Goal: Ask a question: Seek information or help from site administrators or community

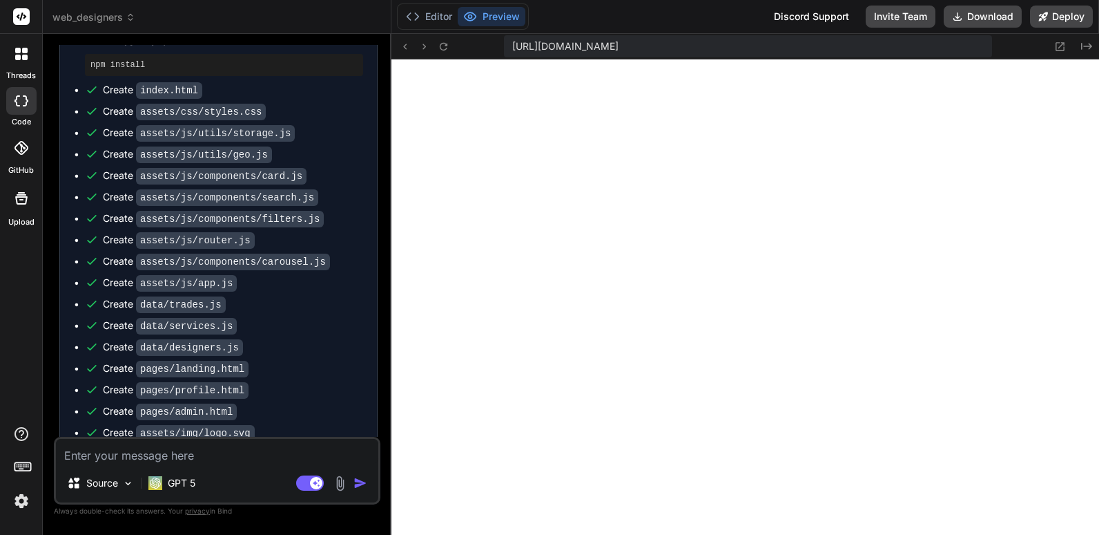
scroll to position [2314, 0]
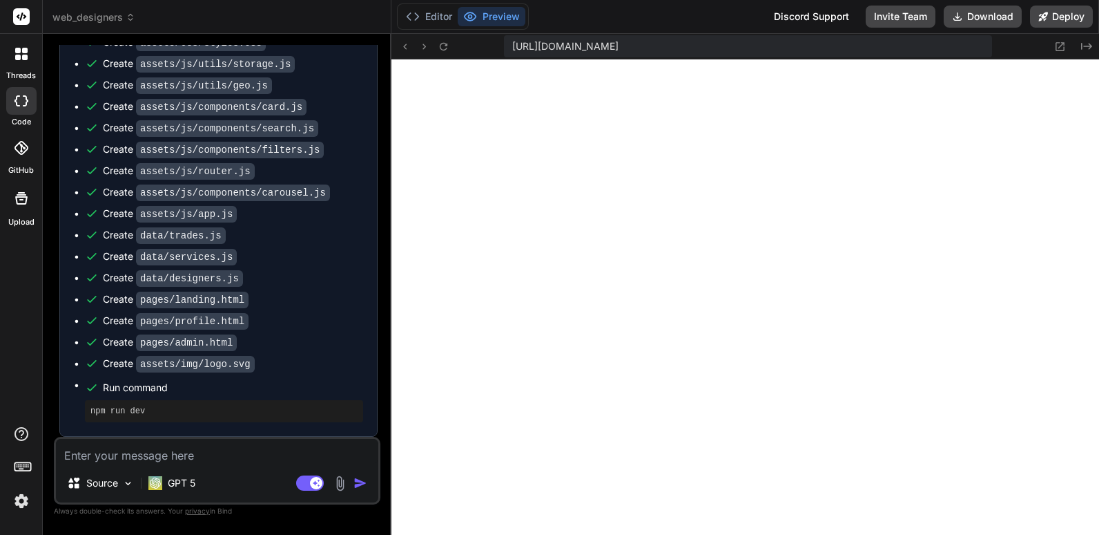
click at [104, 458] on textarea at bounding box center [217, 451] width 323 height 25
type textarea "m"
type textarea "x"
type textarea "ma"
type textarea "x"
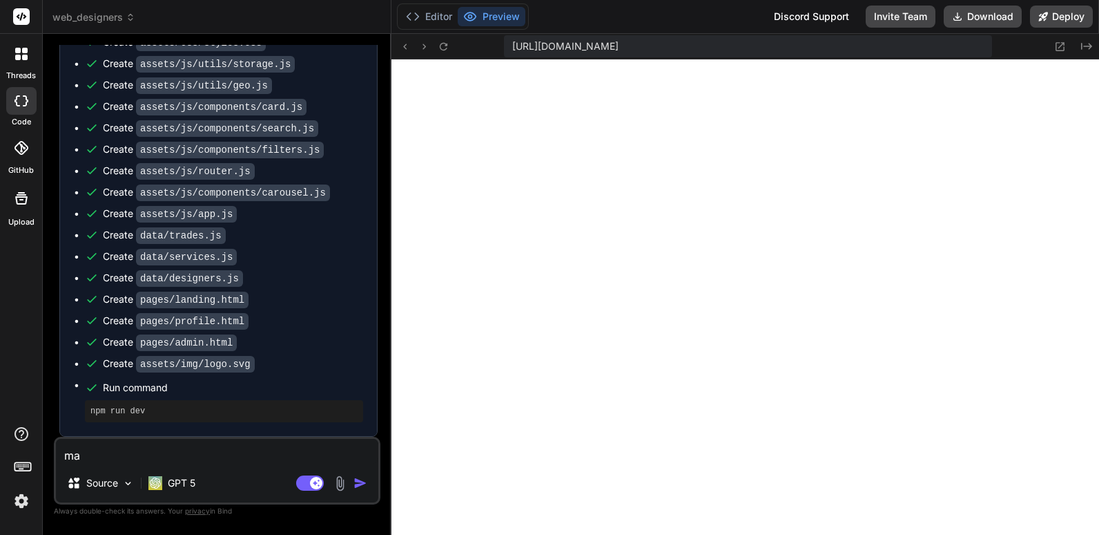
type textarea "mak"
type textarea "x"
type textarea "make"
type textarea "x"
type textarea "make"
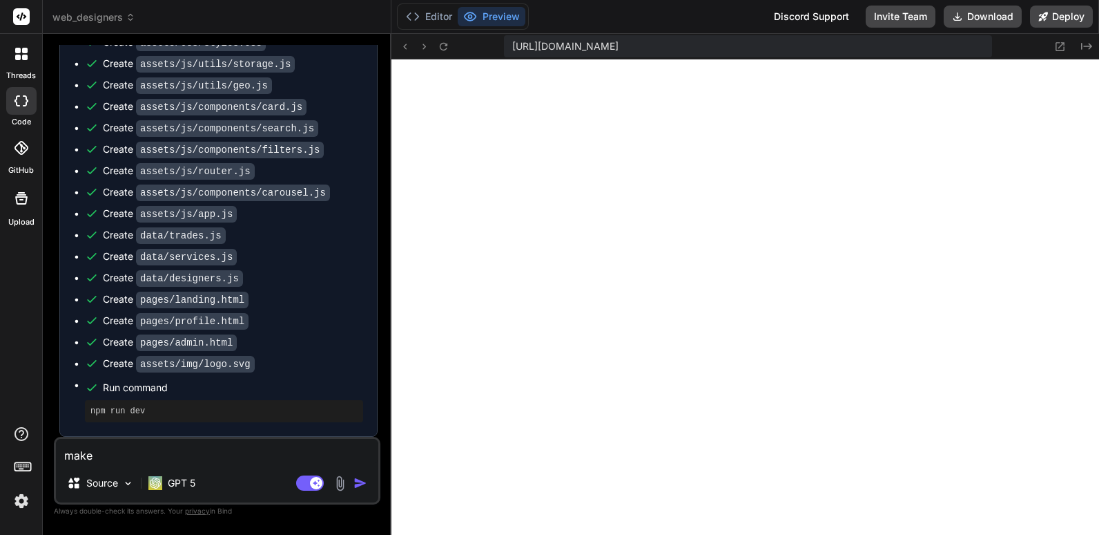
type textarea "x"
type textarea "make t"
type textarea "x"
type textarea "make th"
type textarea "x"
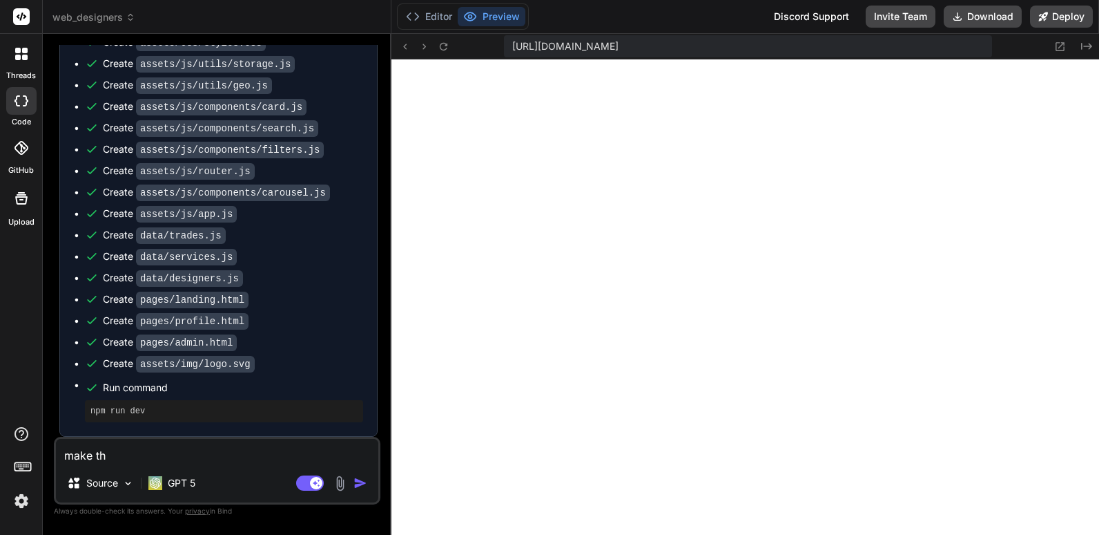
type textarea "make the"
type textarea "x"
type textarea "make the"
type textarea "x"
type textarea "make the h"
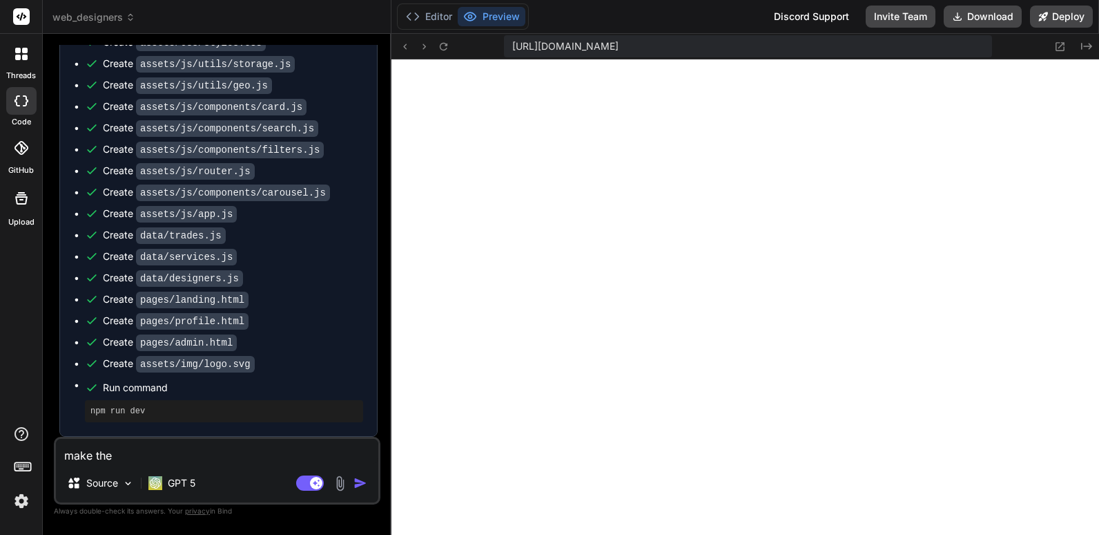
type textarea "x"
type textarea "make the ho"
type textarea "x"
type textarea "make the hom"
type textarea "x"
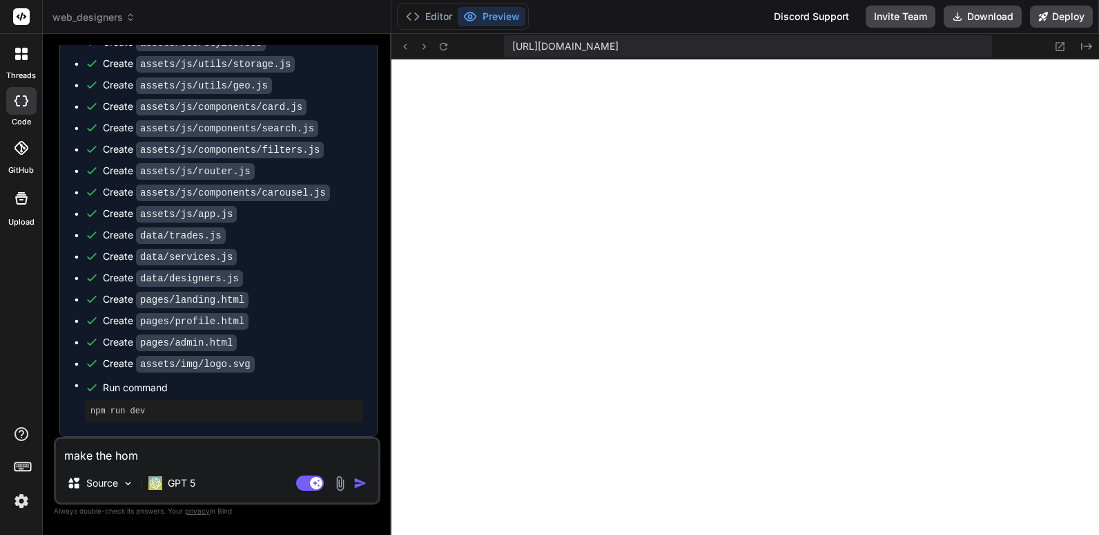
type textarea "make the homp"
type textarea "x"
type textarea "make the hom"
type textarea "x"
type textarea "make the home page"
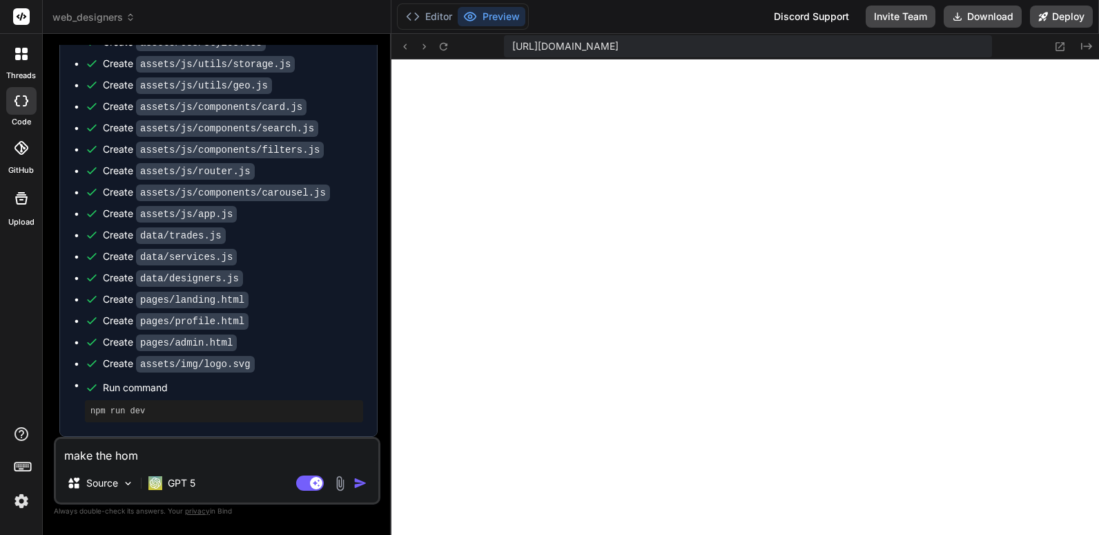
type textarea "x"
type textarea "make the home page"
type textarea "x"
type textarea "make the home page a"
type textarea "x"
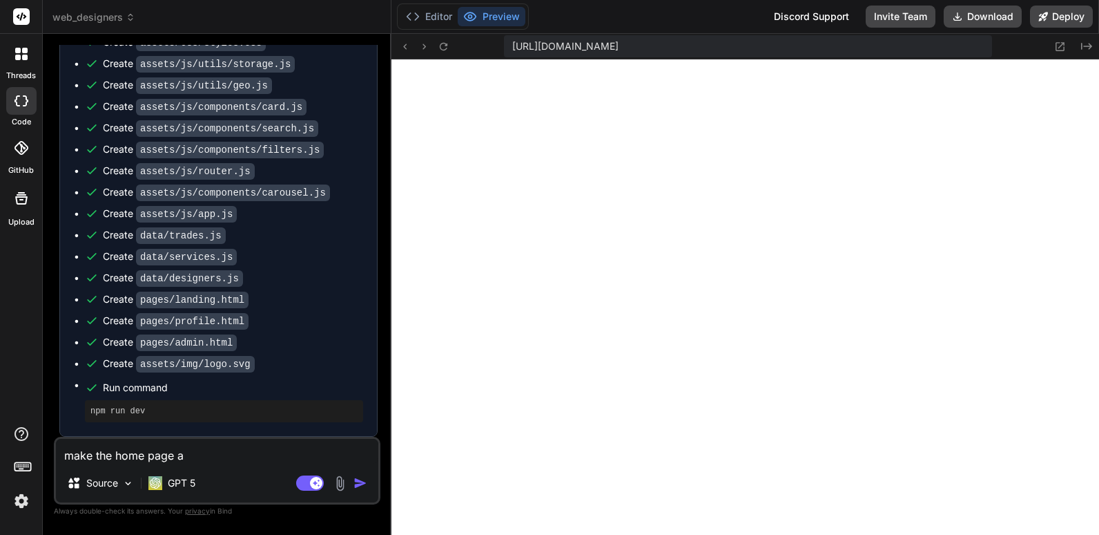
type textarea "make the home page a"
type textarea "x"
type textarea "make the home page a m"
type textarea "x"
type textarea "make the home page a mo"
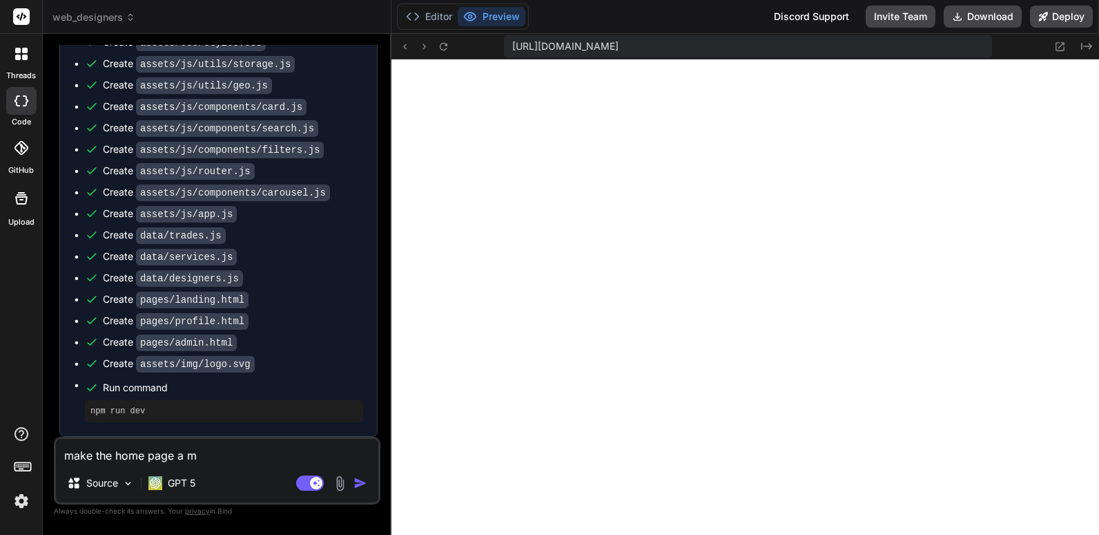
type textarea "x"
type textarea "make the home page a mor"
type textarea "x"
type textarea "make the home page a more"
type textarea "x"
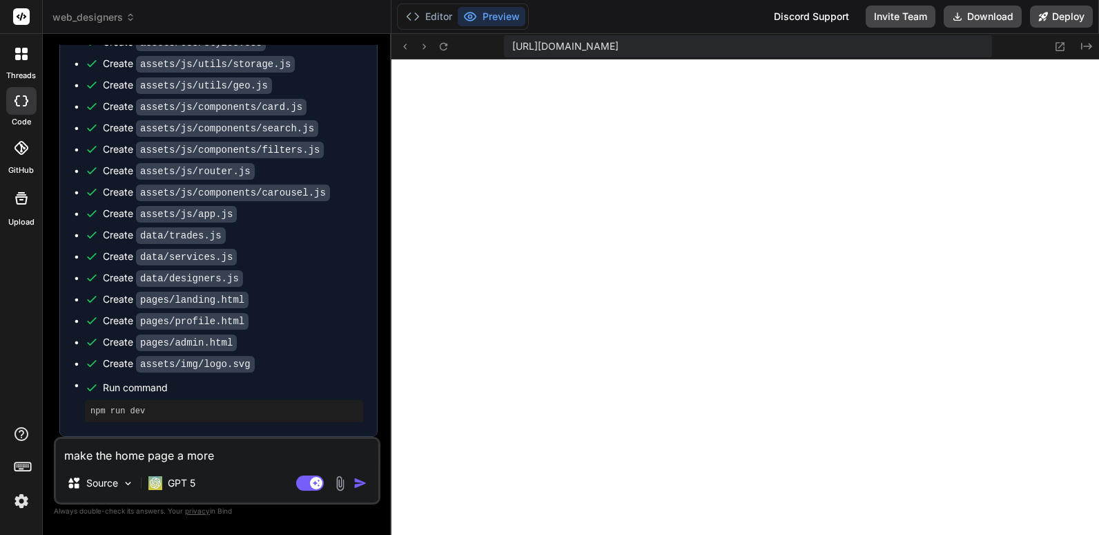
type textarea "make the home page a more"
type textarea "x"
type textarea "make the home page a more m"
type textarea "x"
type textarea "make the home page a more mo"
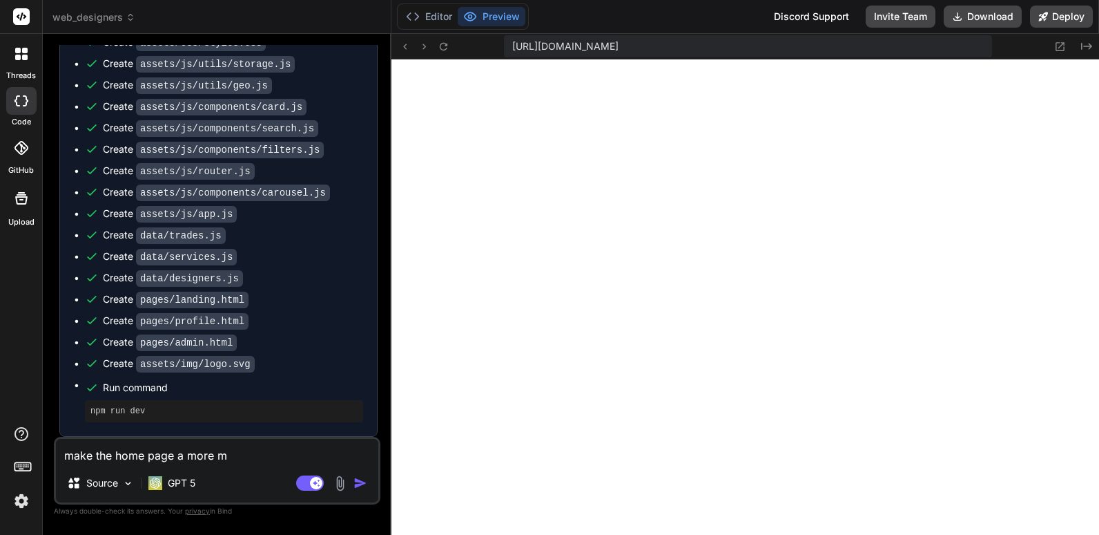
type textarea "x"
type textarea "make the home page a more mor"
type textarea "x"
type textarea "make the home page a more mo"
type textarea "x"
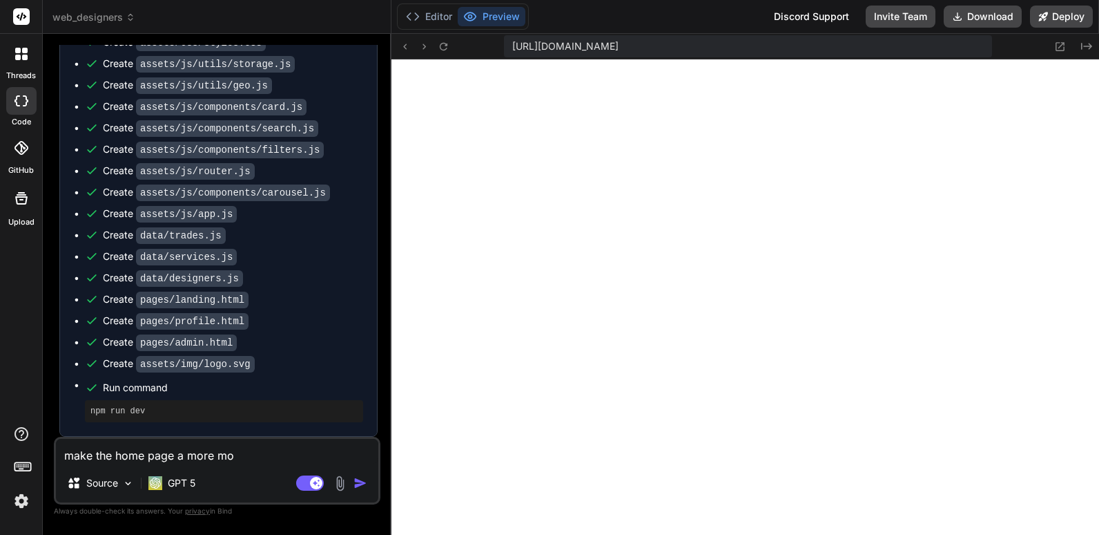
type textarea "make the home page a more mor"
type textarea "x"
type textarea "make the home page a more mord"
type textarea "x"
type textarea "make the home page a more mor"
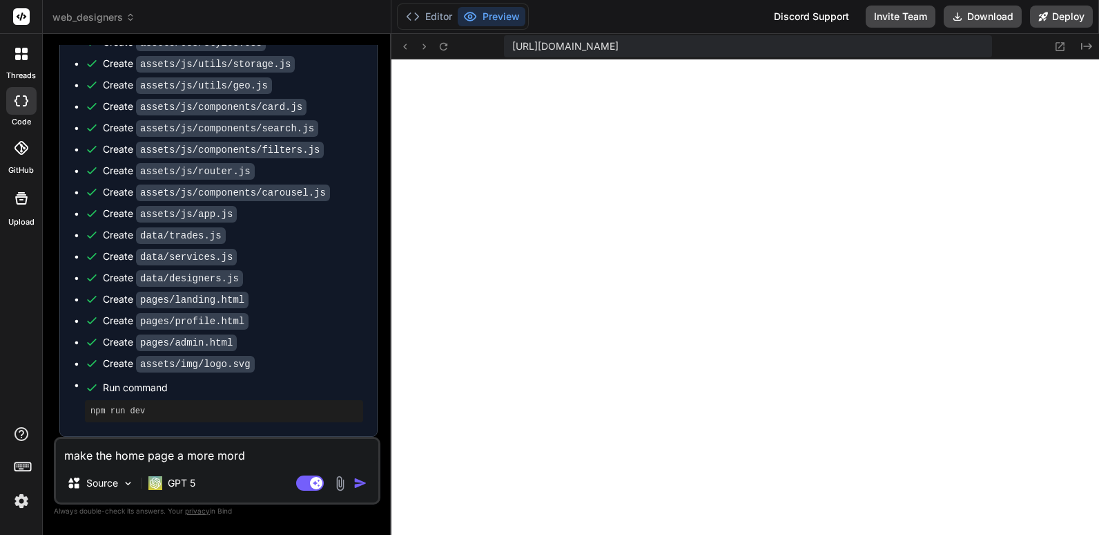
type textarea "x"
type textarea "make the home page a more mo"
type textarea "x"
type textarea "make the home page a more mod"
type textarea "x"
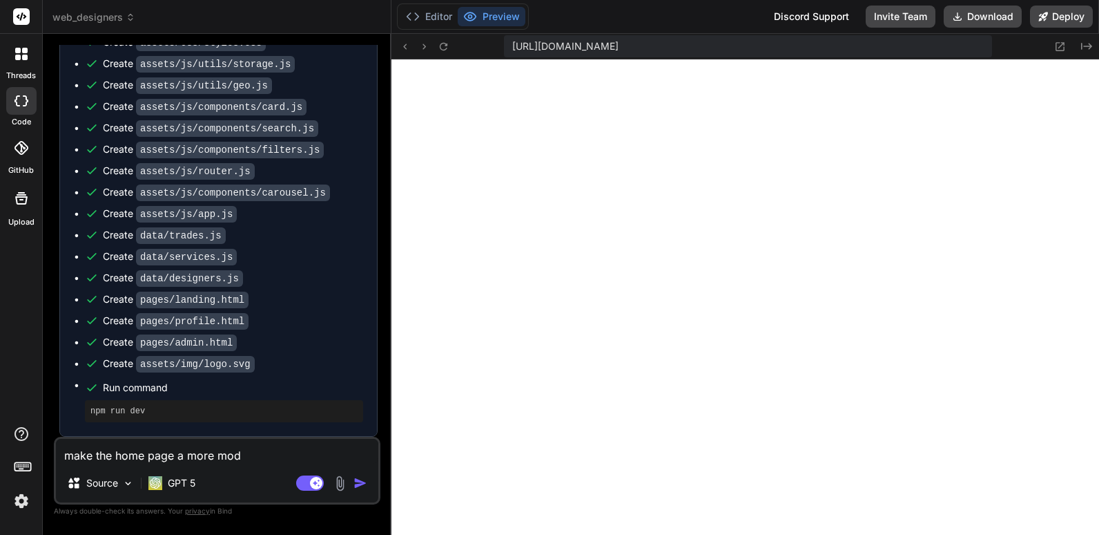
type textarea "make the home page a more mode"
type textarea "x"
type textarea "make the home page a more moder"
type textarea "x"
type textarea "make the home page a more modern"
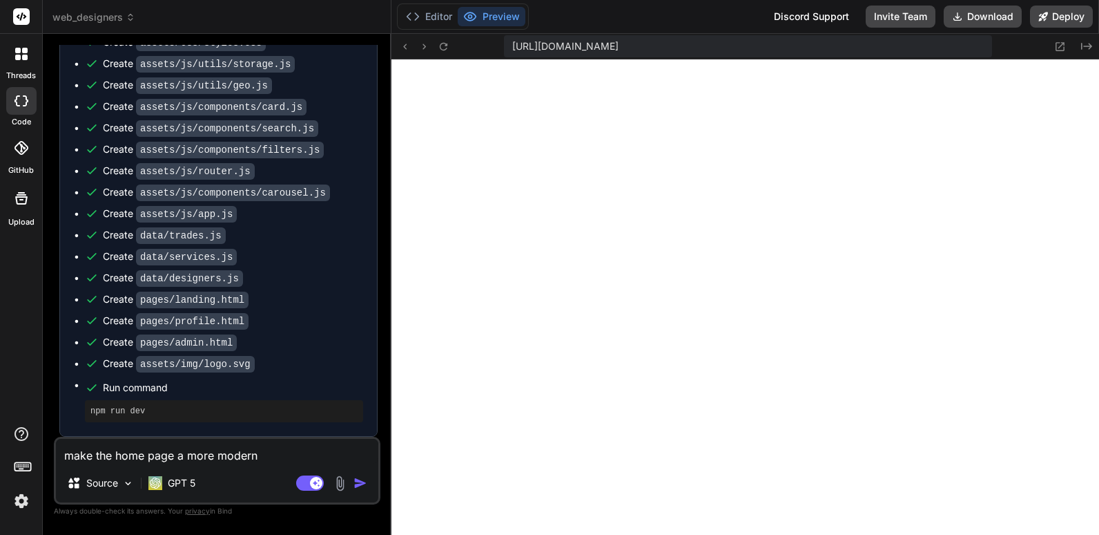
type textarea "x"
type textarea "make the home page a more modern"
type textarea "x"
type textarea "make the home page a more modern a"
type textarea "x"
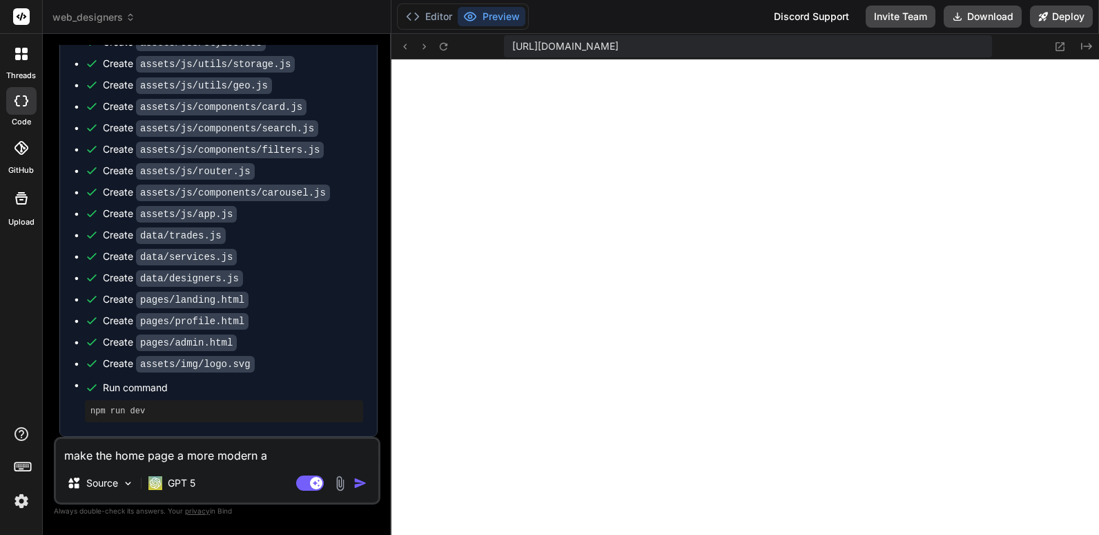
type textarea "make the home page a more modern an"
type textarea "x"
type textarea "make the home page a more modern and"
type textarea "x"
type textarea "make the home page a more modern and"
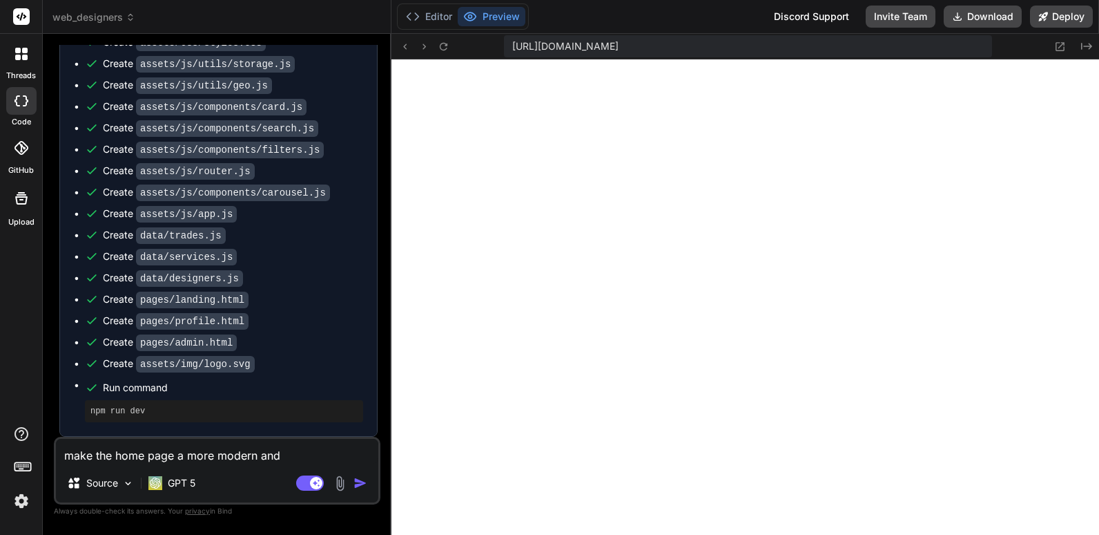
type textarea "x"
type textarea "make the home page a more modern and s"
type textarea "x"
type textarea "make the home page a more modern and sl"
type textarea "x"
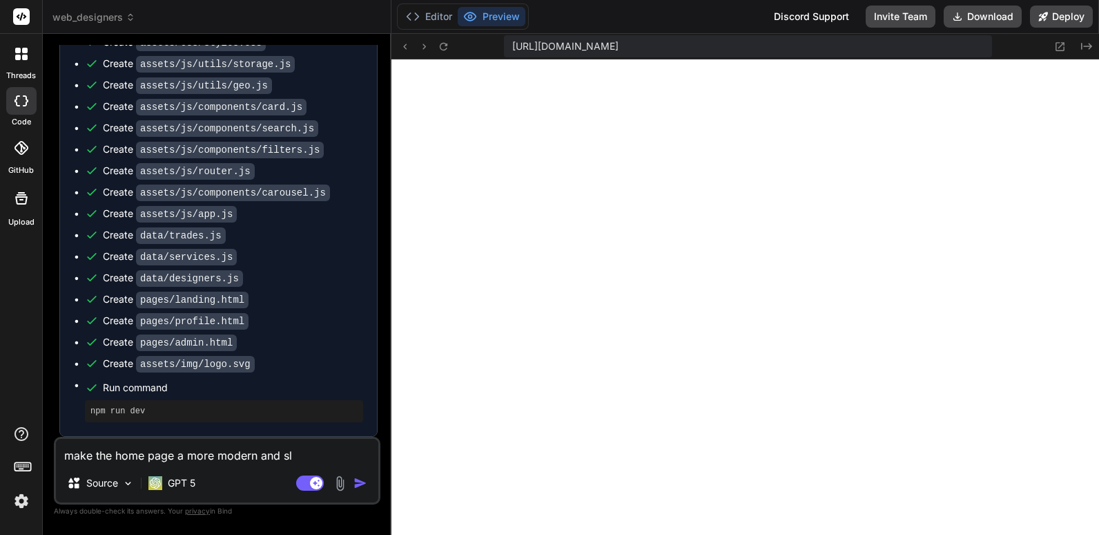
type textarea "make the home page a more modern and sle"
type textarea "x"
type textarea "make the home page a more modern and slee"
type textarea "x"
type textarea "make the home page a more modern and sleek"
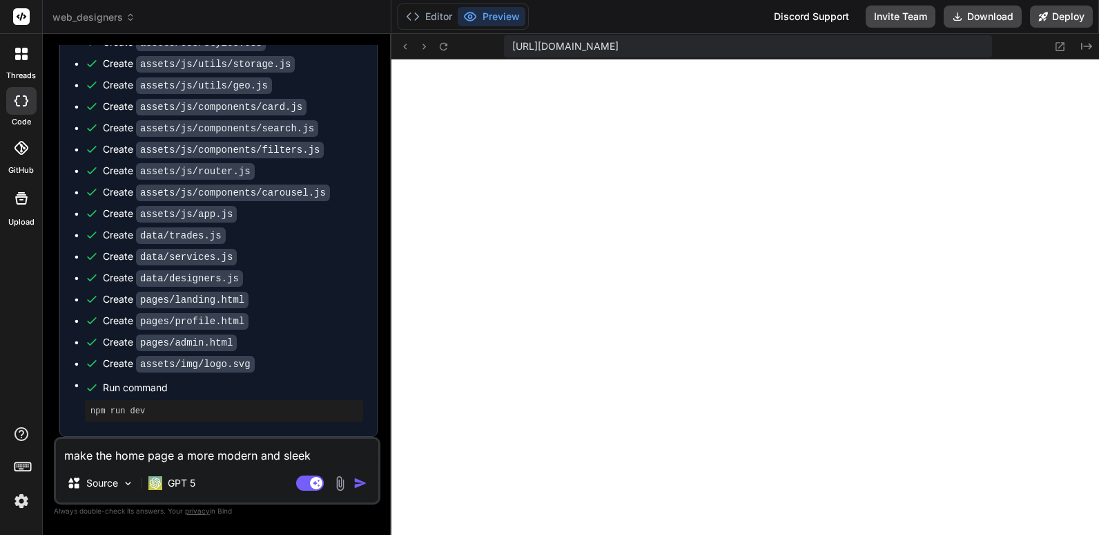
type textarea "x"
type textarea "make the home page a more modern and sleek"
type textarea "x"
type textarea "make the home page a more modern and sleek l"
type textarea "x"
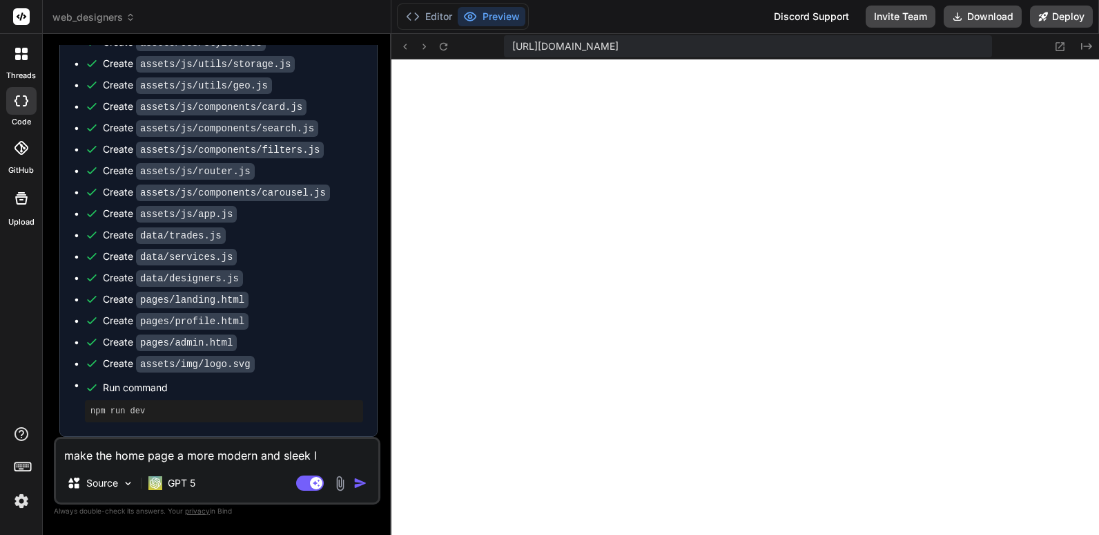
type textarea "make the home page a more modern and sleek lo"
type textarea "x"
type textarea "make the home page a more modern and sleek loo"
type textarea "x"
type textarea "make the home page a more modern and sleek look"
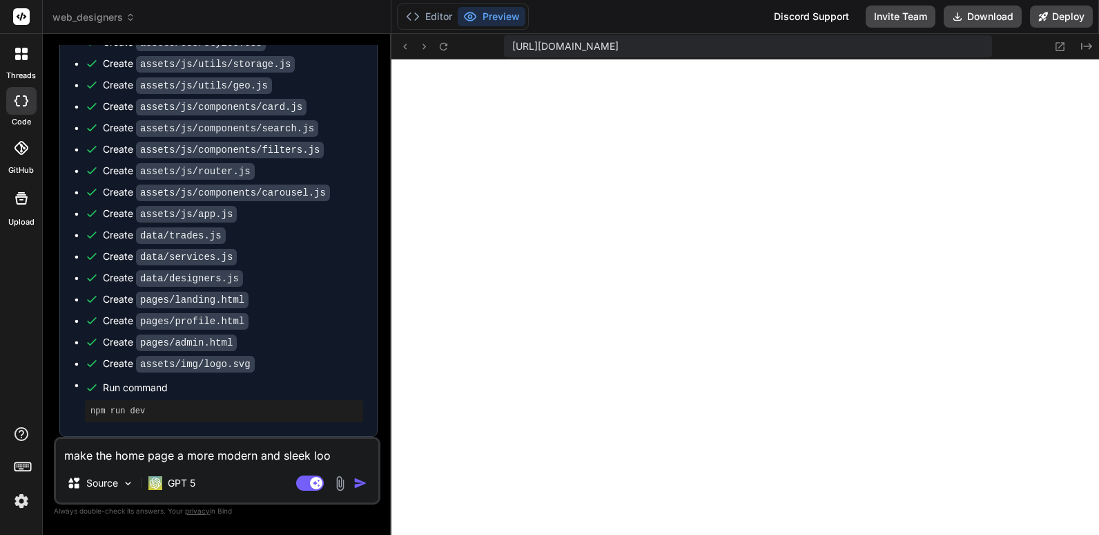
type textarea "x"
type textarea "make the home page a more modern and sleek looki"
type textarea "x"
type textarea "make the home page a more modern and sleek lookin"
type textarea "x"
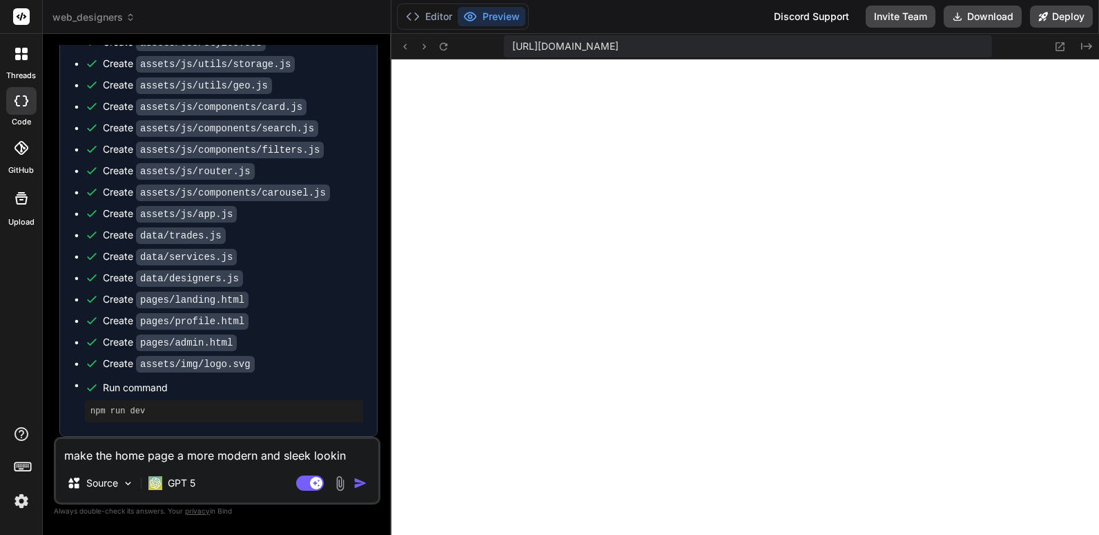
type textarea "make the home page a more modern and sleek looking"
type textarea "x"
type textarea "make the home page a more modern and sleek looking"
type textarea "x"
type textarea "make the home page a more modern and sleek looking l"
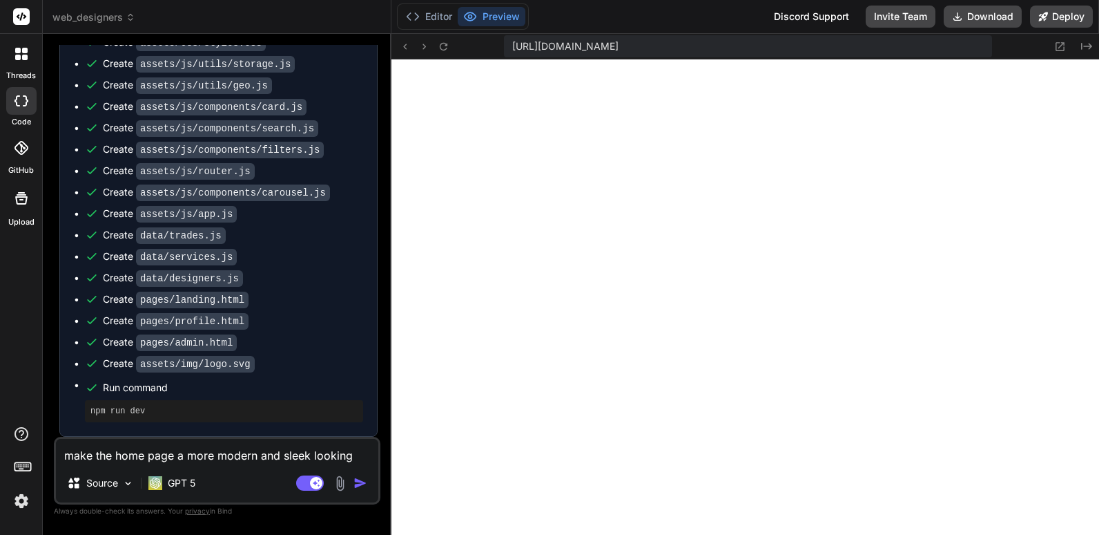
type textarea "x"
type textarea "make the home page a more modern and sleek looking la"
type textarea "x"
type textarea "make the home page a more modern and sleek looking lan"
type textarea "x"
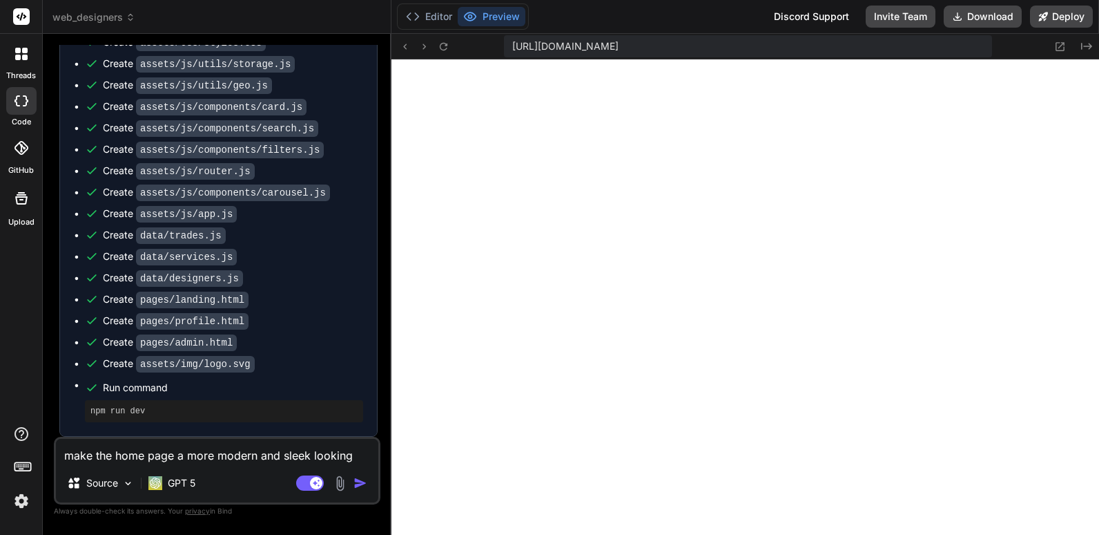
type textarea "make the home page a more modern and sleek looking land"
type textarea "x"
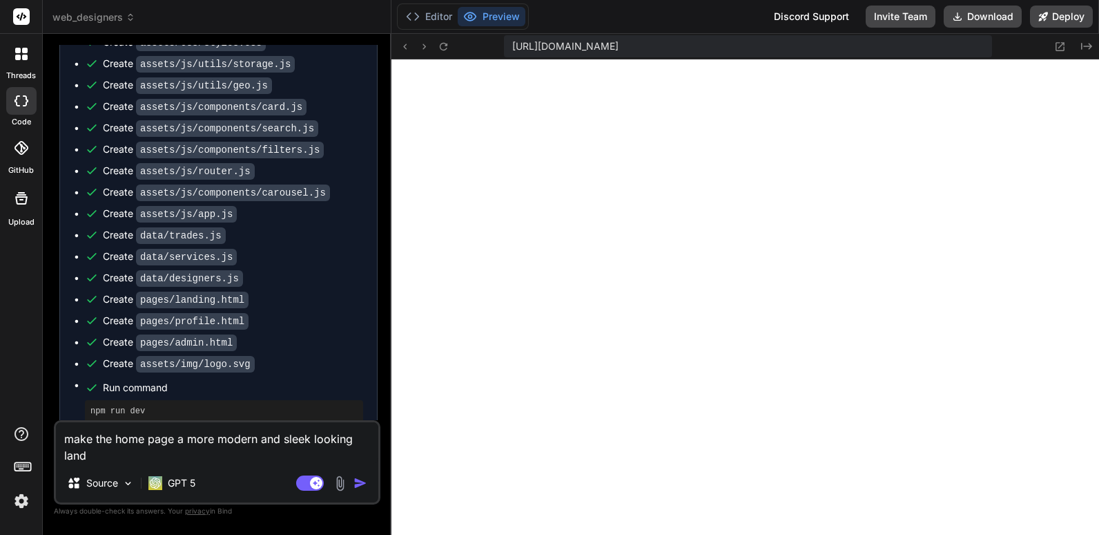
type textarea "make the home page a more modern and sleek looking landing page"
type textarea "x"
type textarea "make the home page a more modern and sleek looking landing page."
type textarea "x"
type textarea "make the home page a more modern and sleek looking landing page."
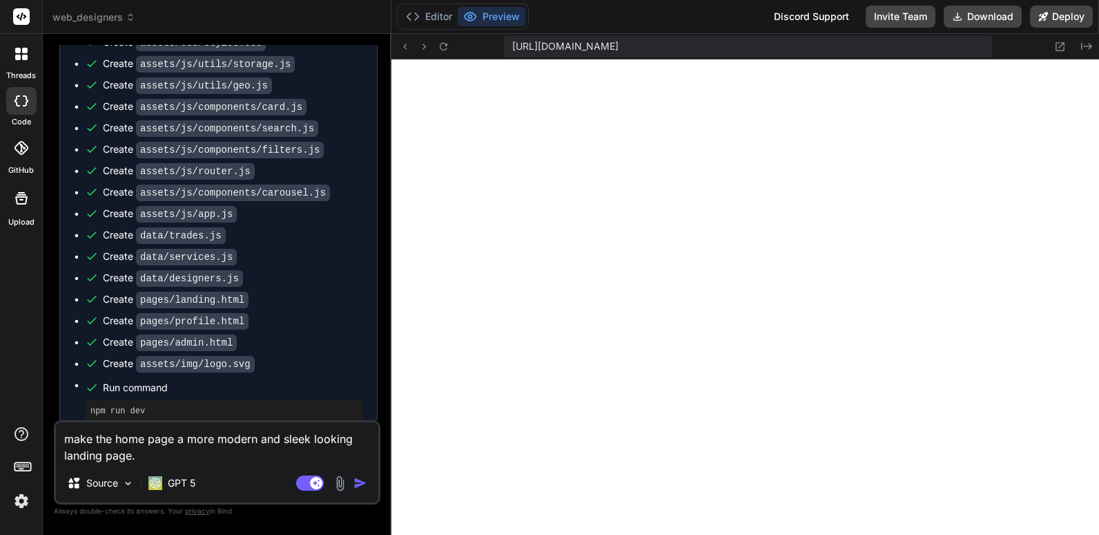
type textarea "x"
type textarea "make the home page a more modern and sleek looking landing page. A"
type textarea "x"
type textarea "make the home page a more modern and sleek looking landing page. Al"
type textarea "x"
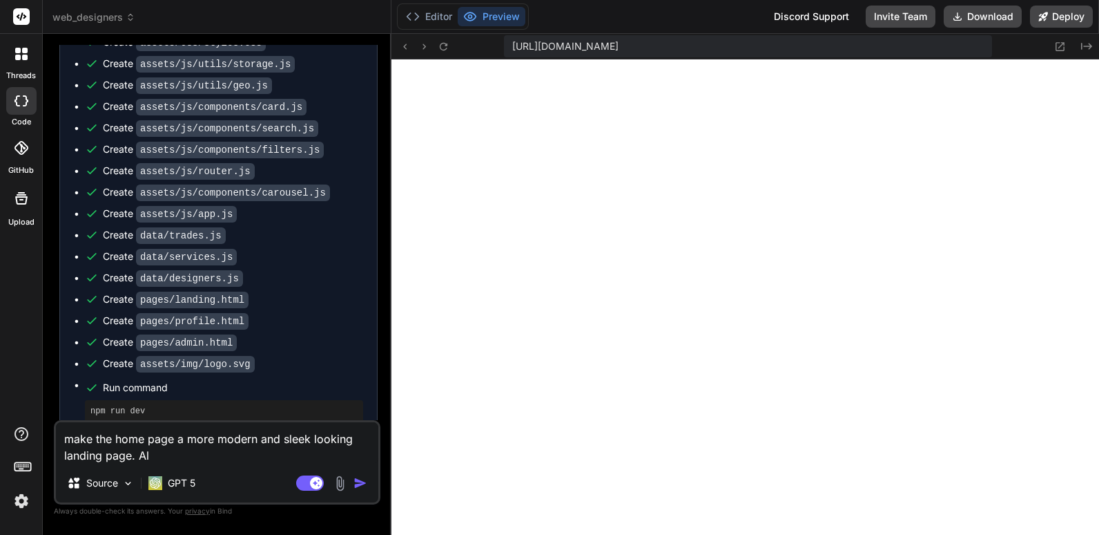
type textarea "make the home page a more modern and sleek looking landing page. Als"
type textarea "x"
type textarea "make the home page a more modern and sleek looking landing page. Also"
type textarea "x"
type textarea "make the home page a more modern and sleek looking landing page. Also,"
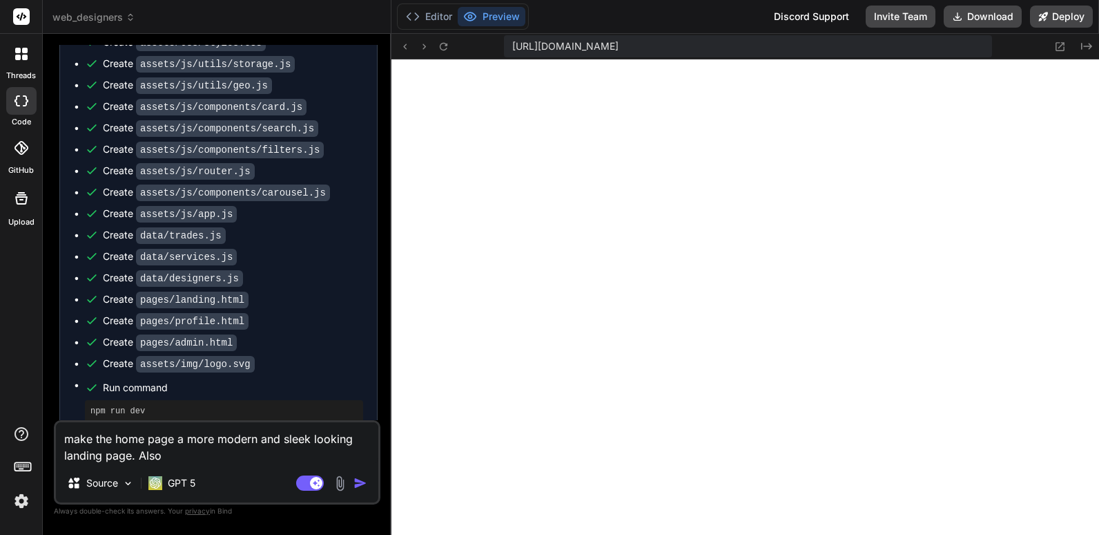
type textarea "x"
type textarea "make the home page a more modern and sleek looking landing page. Also,"
type textarea "x"
type textarea "make the home page a more modern and sleek looking landing page. Also, i"
type textarea "x"
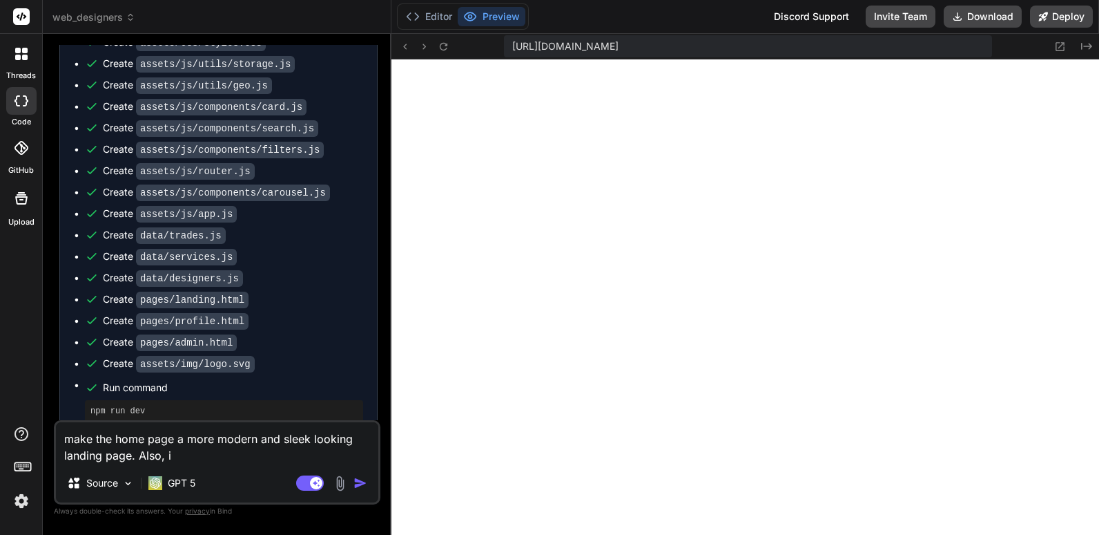
type textarea "make the home page a more modern and sleek looking landing page. Also, in"
type textarea "x"
type textarea "make the home page a more modern and sleek looking landing page. Also, inc"
type textarea "x"
type textarea "make the home page a more modern and sleek looking landing page. Also, incl"
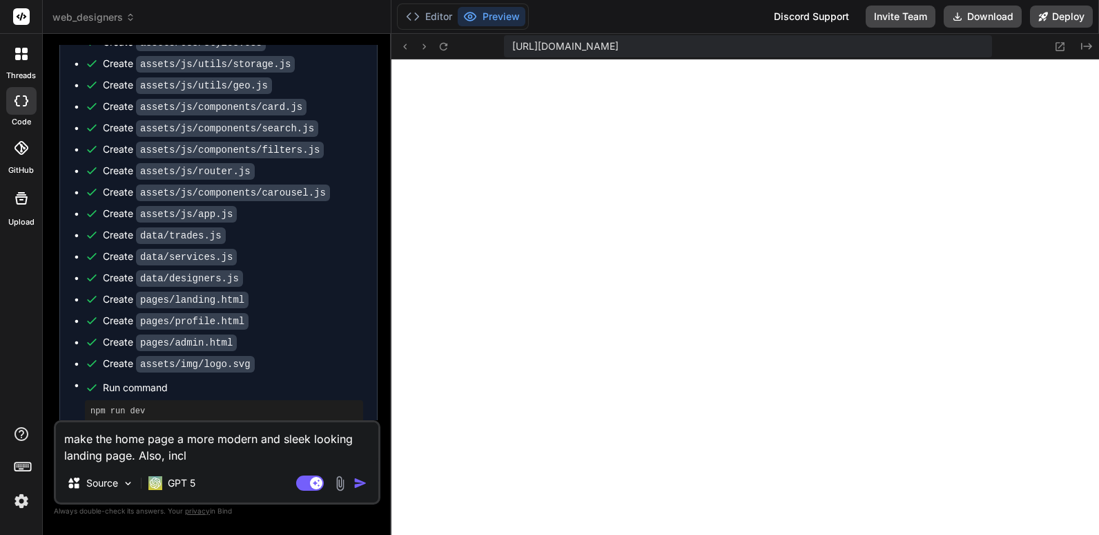
type textarea "x"
type textarea "make the home page a more modern and sleek looking landing page. Also, inclu"
type textarea "x"
type textarea "make the home page a more modern and sleek looking landing page. Also, includ"
type textarea "x"
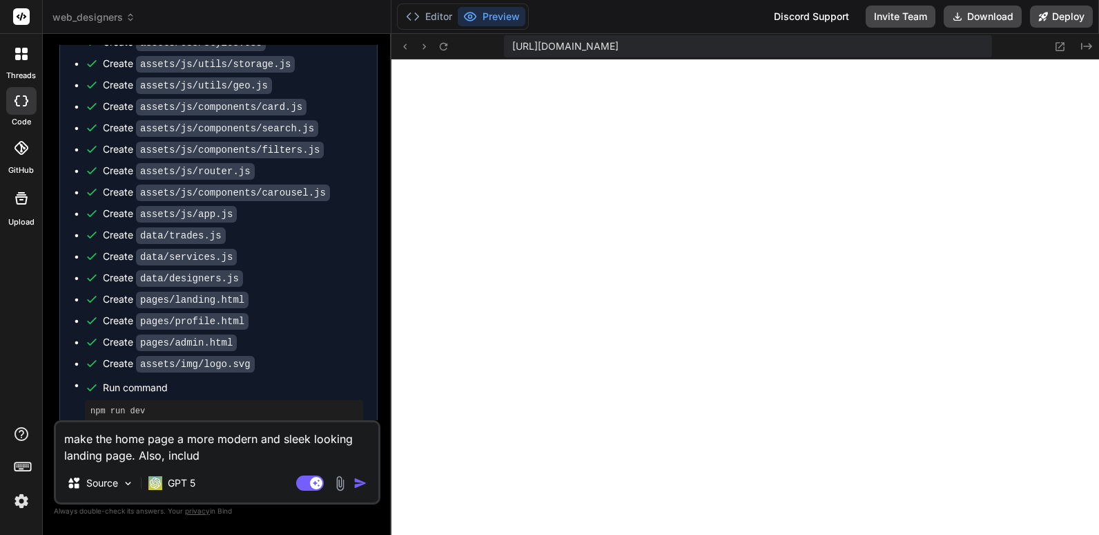
type textarea "make the home page a more modern and sleek looking landing page. Also, include"
type textarea "x"
type textarea "make the home page a more modern and sleek looking landing page. Also, include"
type textarea "x"
type textarea "make the home page a more modern and sleek looking landing page. Also, include h"
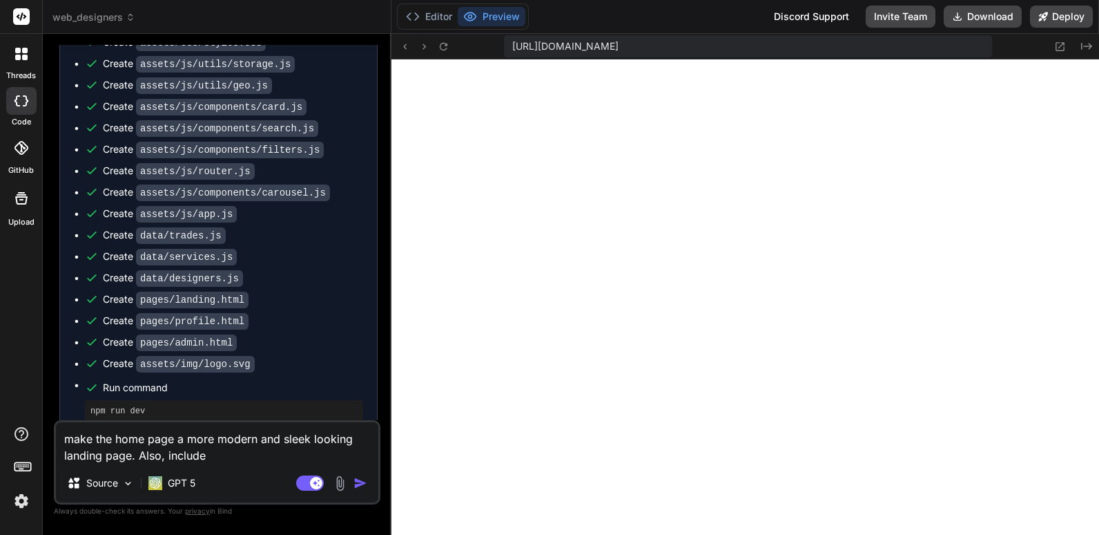
type textarea "x"
type textarea "make the home page a more modern and sleek looking landing page. Also, include …"
type textarea "x"
type textarea "make the home page a more modern and sleek looking landing page. Also, include h"
type textarea "x"
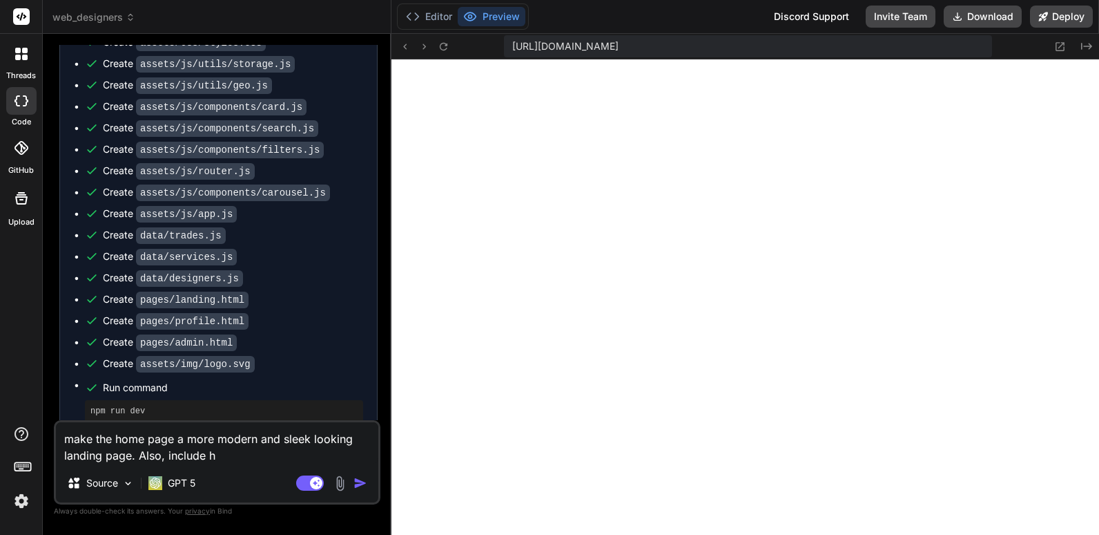
type textarea "make the home page a more modern and sleek looking landing page. Also, include"
type textarea "x"
type textarea "make the home page a more modern and sleek looking landing page. Also, include a"
type textarea "x"
type textarea "make the home page a more modern and sleek looking landing page. Also, include a"
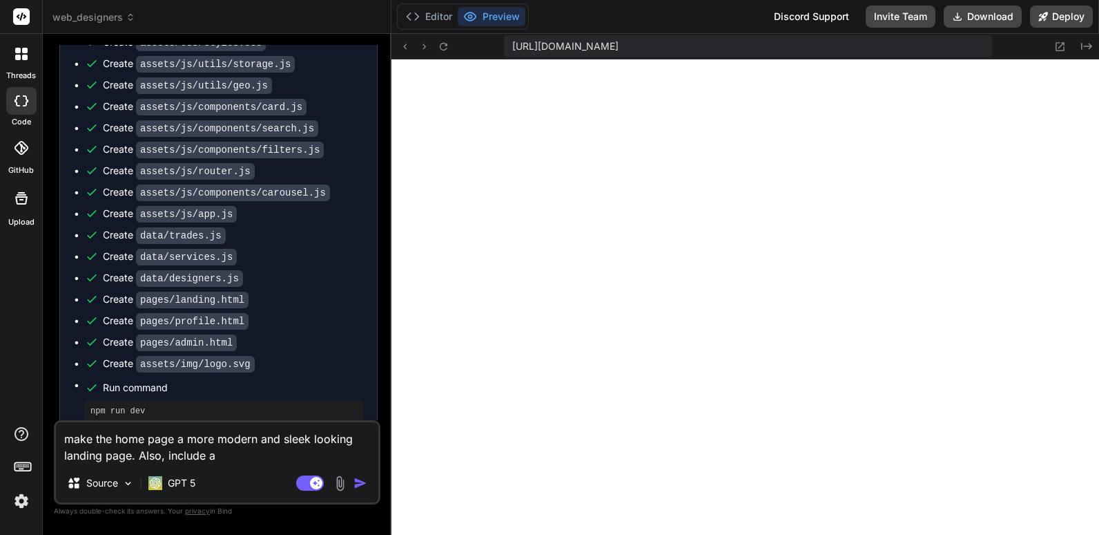
type textarea "x"
type textarea "make the home page a more modern and sleek looking landing page. Also, include …"
type textarea "x"
type textarea "make the home page a more modern and sleek looking landing page. Also, include …"
type textarea "x"
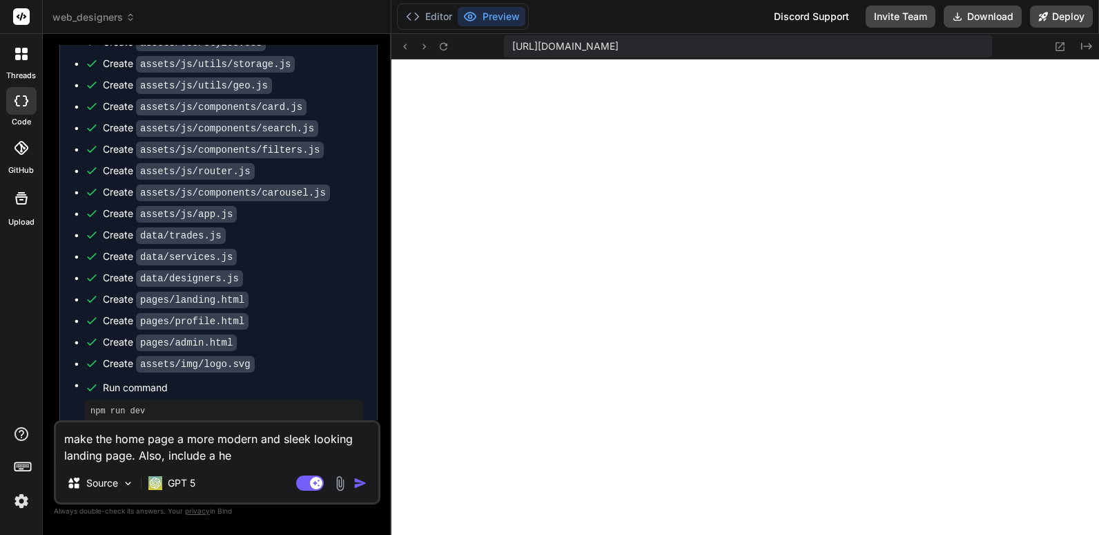
type textarea "make the home page a more modern and sleek looking landing page. Also, include …"
type textarea "x"
type textarea "make the home page a more modern and sleek looking landing page. Also, include …"
type textarea "x"
type textarea "make the home page a more modern and sleek looking landing page. Also, include …"
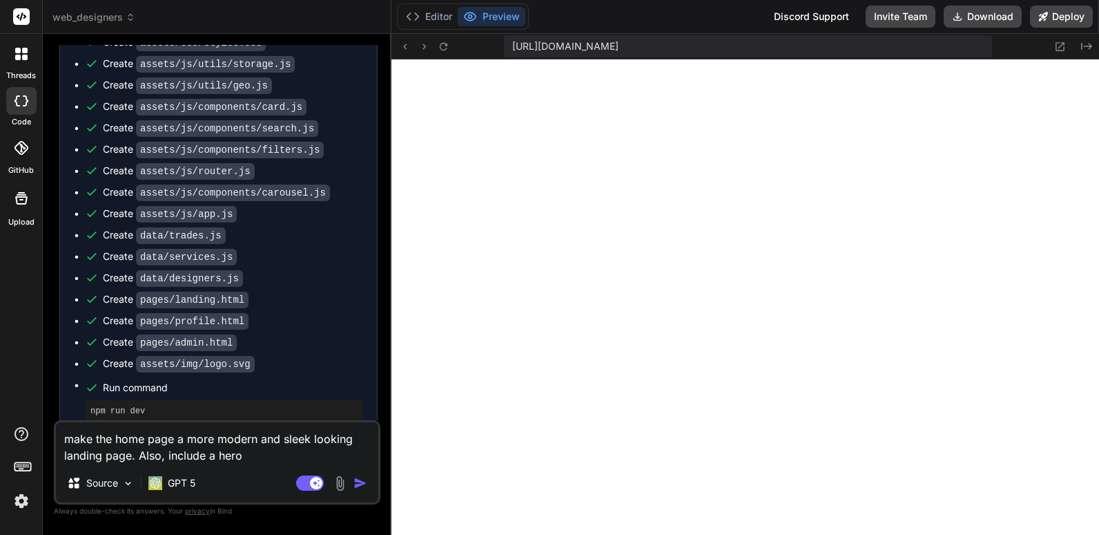
type textarea "x"
type textarea "make the home page a more modern and sleek looking landing page. Also, include …"
type textarea "x"
type textarea "make the home page a more modern and sleek looking landing page. Also, include …"
type textarea "x"
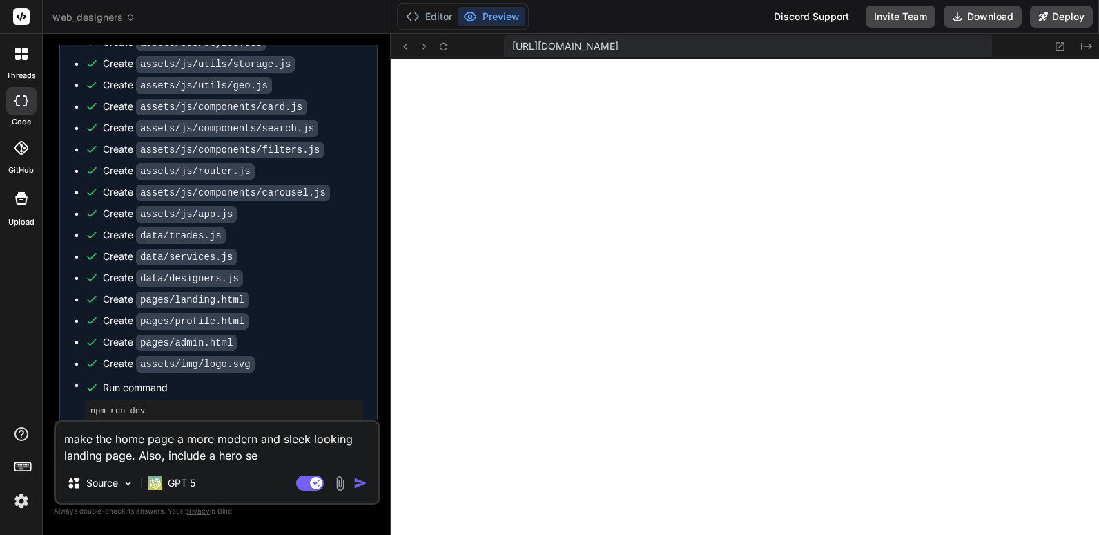
type textarea "make the home page a more modern and sleek looking landing page. Also, include …"
type textarea "x"
type textarea "make the home page a more modern and sleek looking landing page. Also, include …"
type textarea "x"
type textarea "make the home page a more modern and sleek looking landing page. Also, include …"
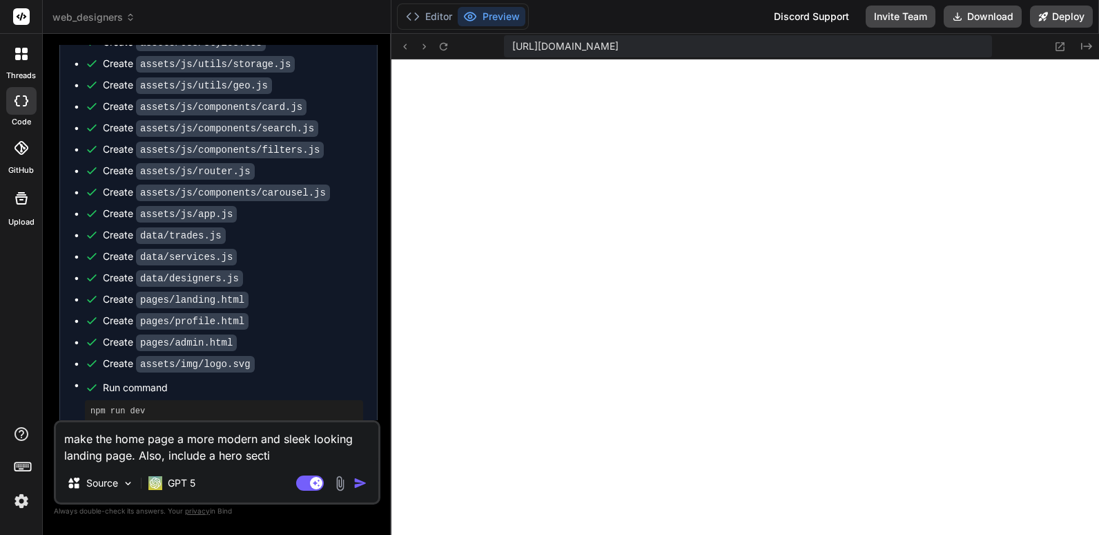
type textarea "x"
type textarea "make the home page a more modern and sleek looking landing page. Also, include …"
type textarea "x"
type textarea "make the home page a more modern and sleek looking landing page. Also, include …"
type textarea "x"
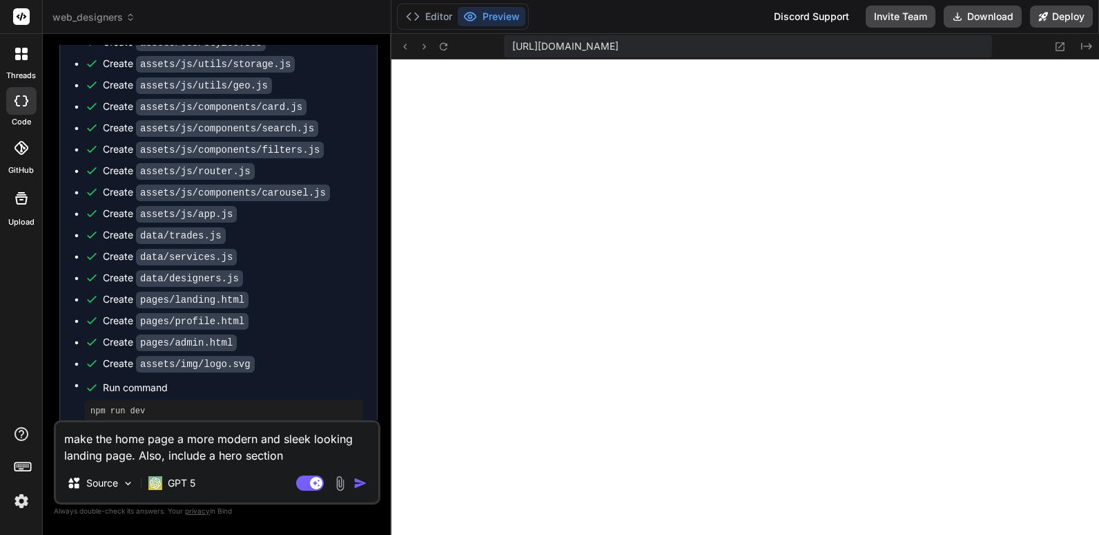
type textarea "make the home page a more modern and sleek looking landing page. Also, include …"
type textarea "x"
type textarea "make the home page a more modern and sleek looking landing page. Also, include …"
type textarea "x"
type textarea "make the home page a more modern and sleek looking landing page. Also, include …"
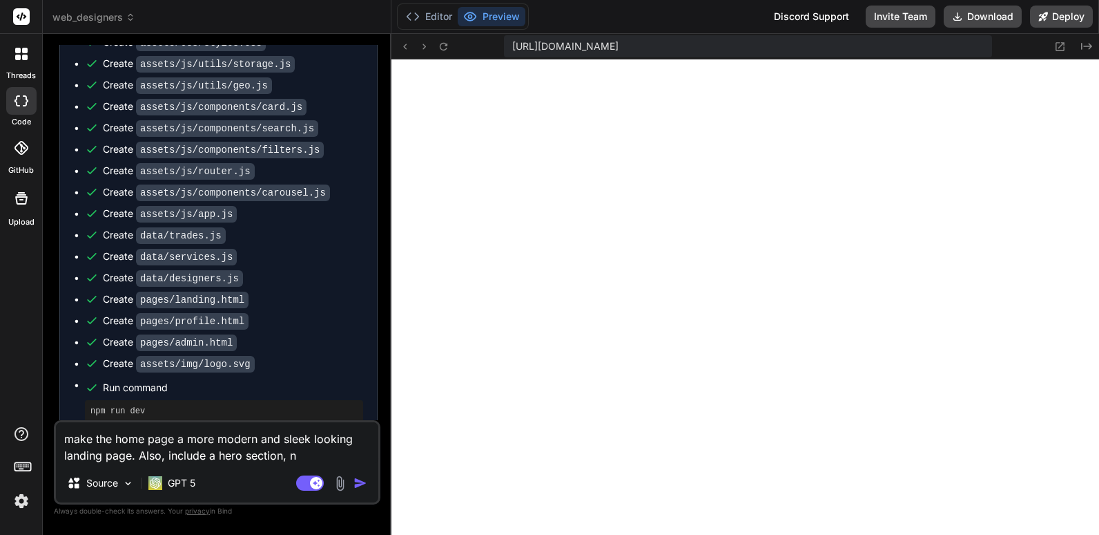
type textarea "x"
type textarea "make the home page a more modern and sleek looking landing page. Also, include …"
type textarea "x"
type textarea "make the home page a more modern and sleek looking landing page. Also, include …"
type textarea "x"
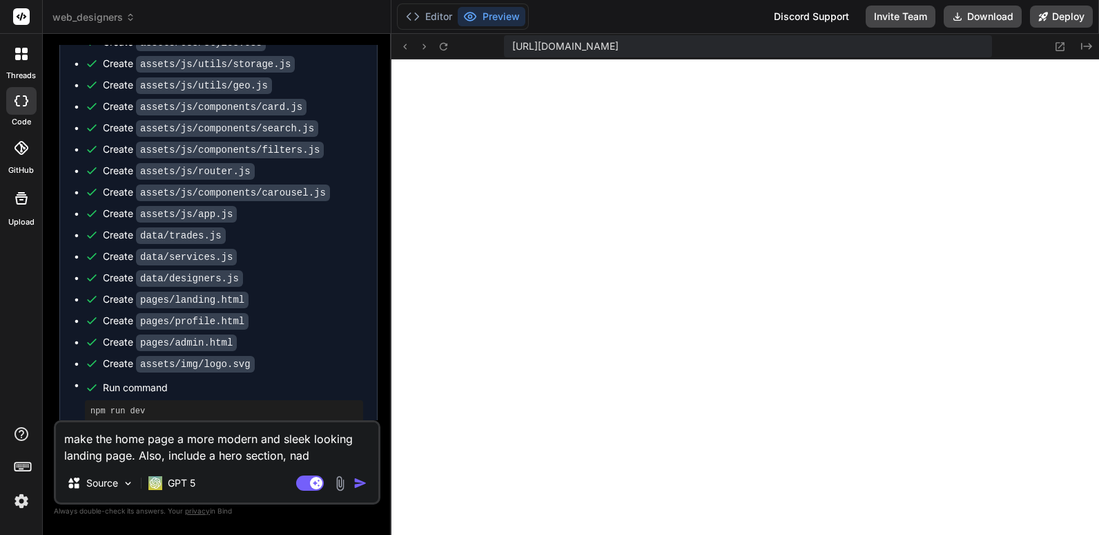
type textarea "make the home page a more modern and sleek looking landing page. Also, include …"
type textarea "x"
type textarea "make the home page a more modern and sleek looking landing page. Also, include …"
type textarea "x"
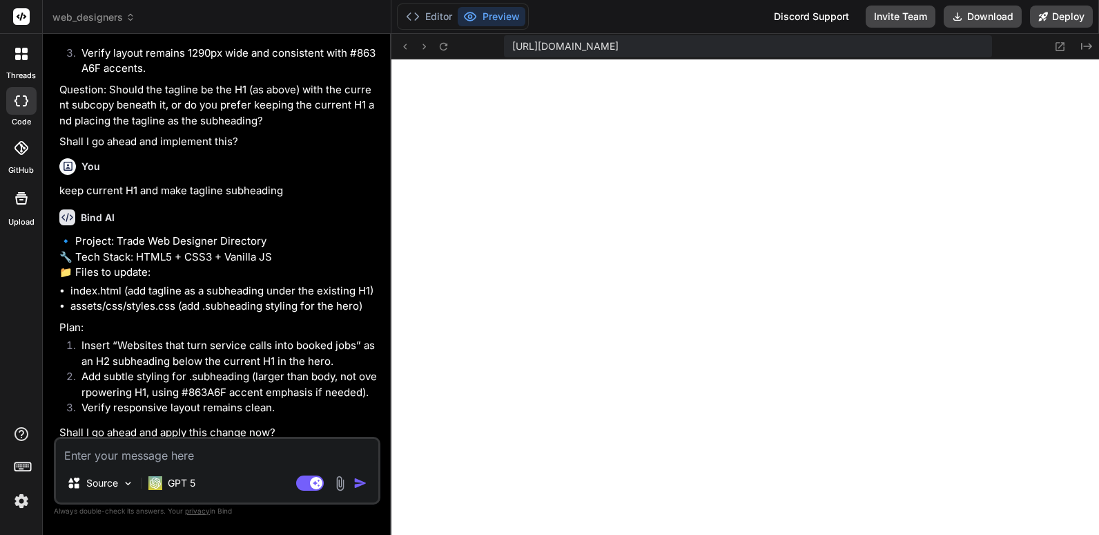
scroll to position [3530, 0]
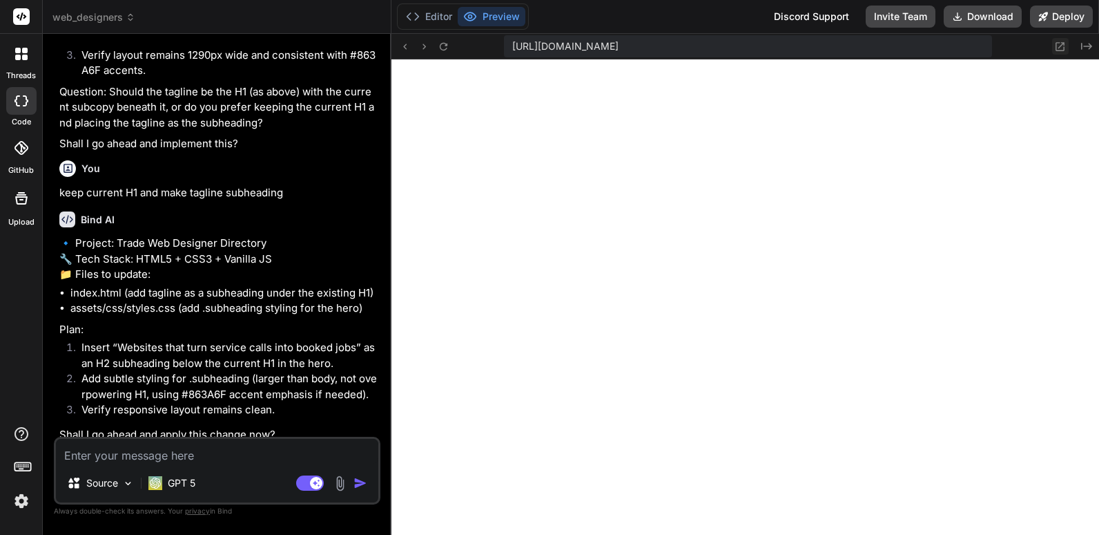
click at [1059, 45] on icon at bounding box center [1061, 47] width 12 height 12
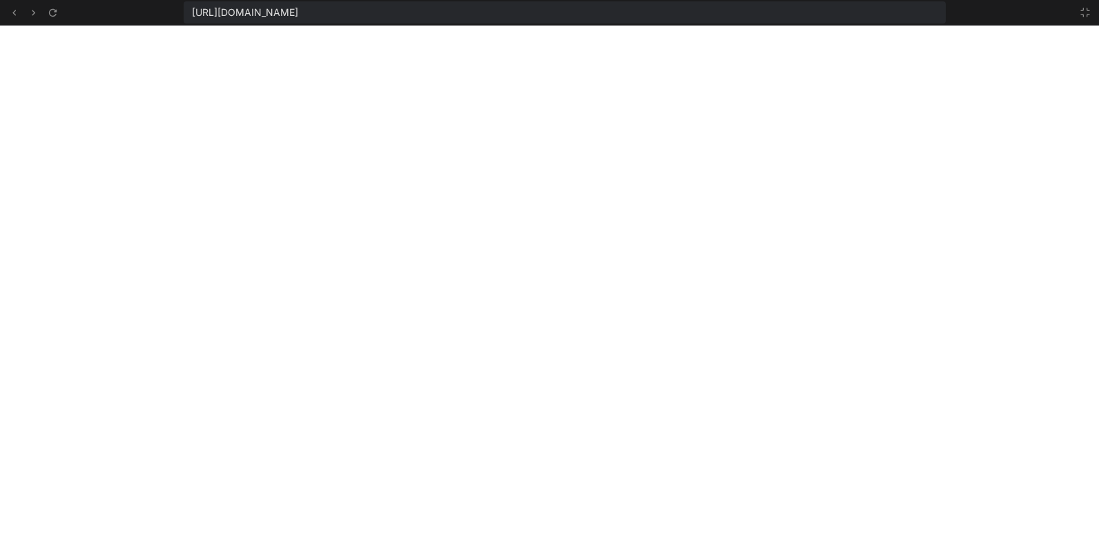
scroll to position [5551, 0]
click at [1086, 7] on icon at bounding box center [1085, 12] width 11 height 11
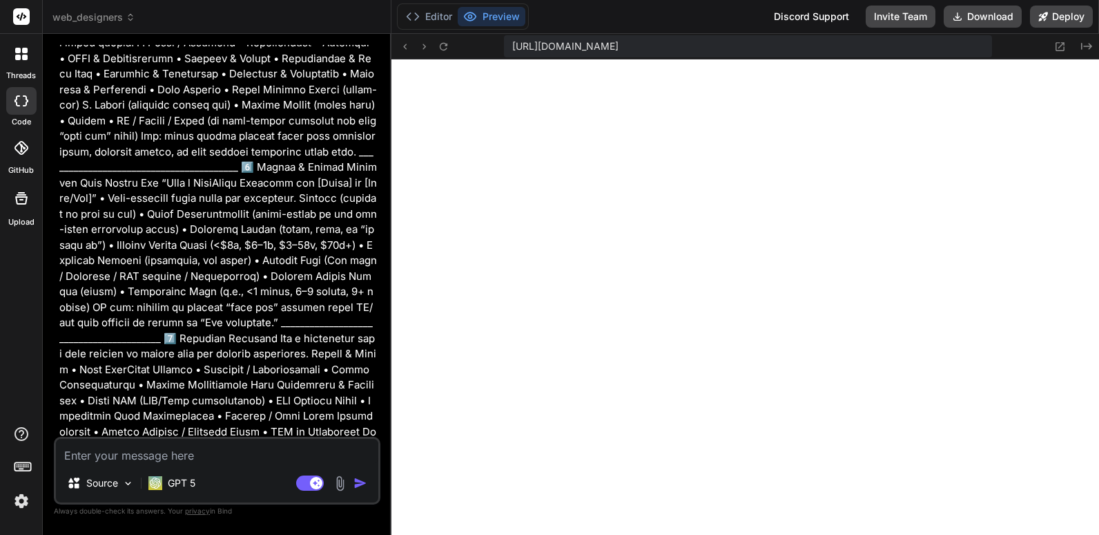
scroll to position [146, 0]
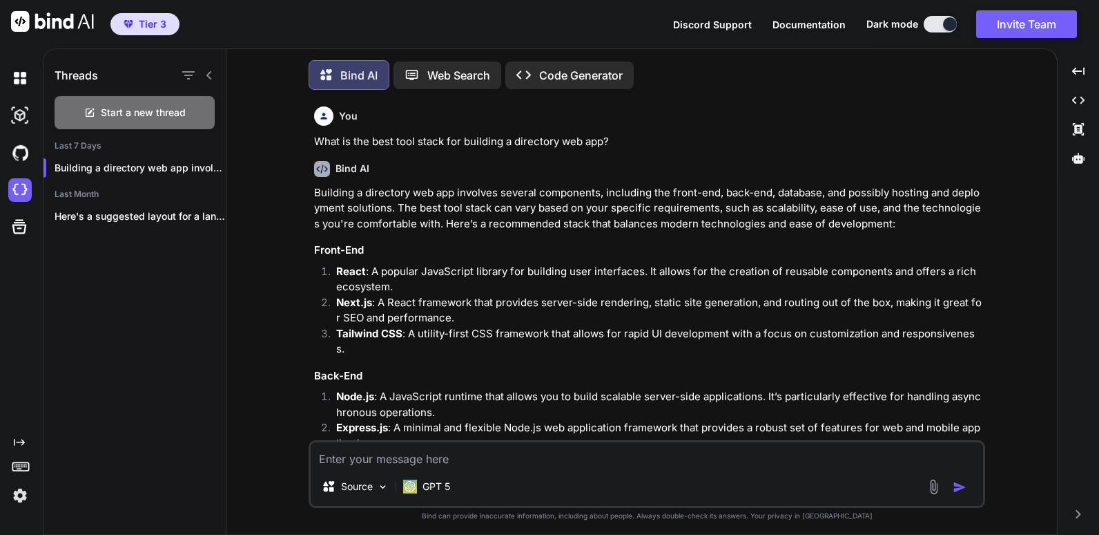
scroll to position [7, 0]
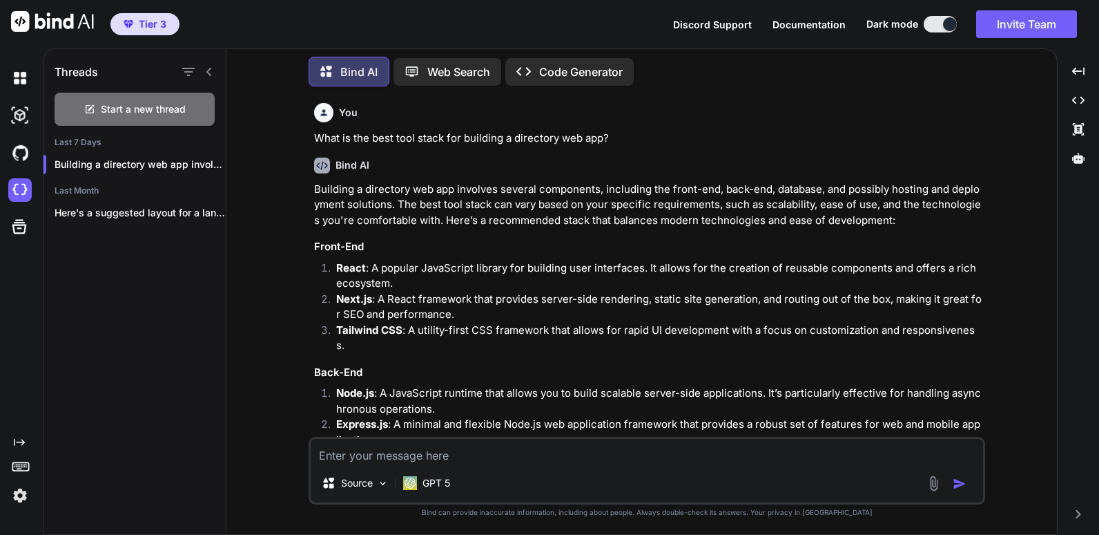
type textarea "x"
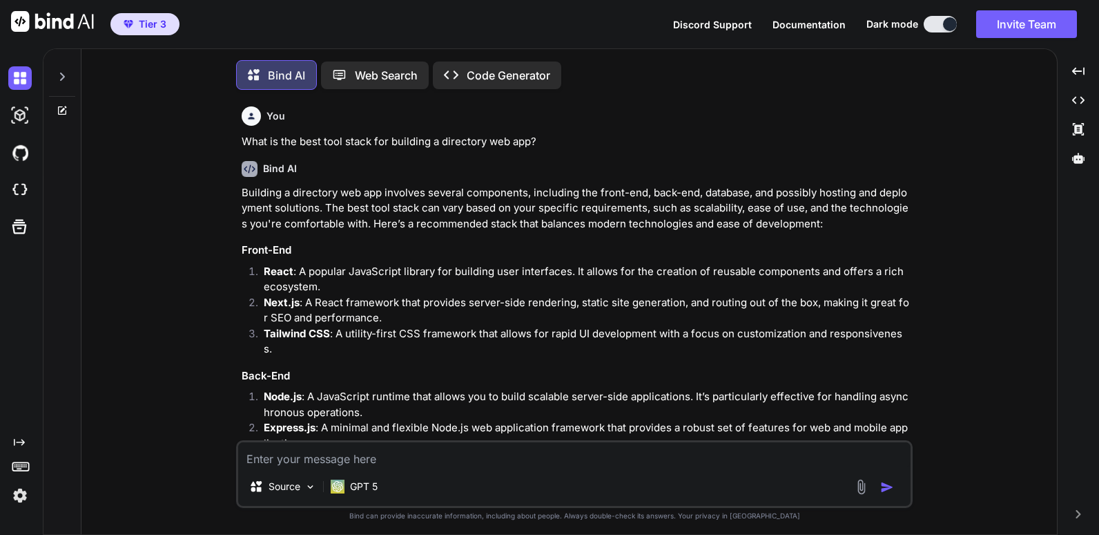
scroll to position [7, 0]
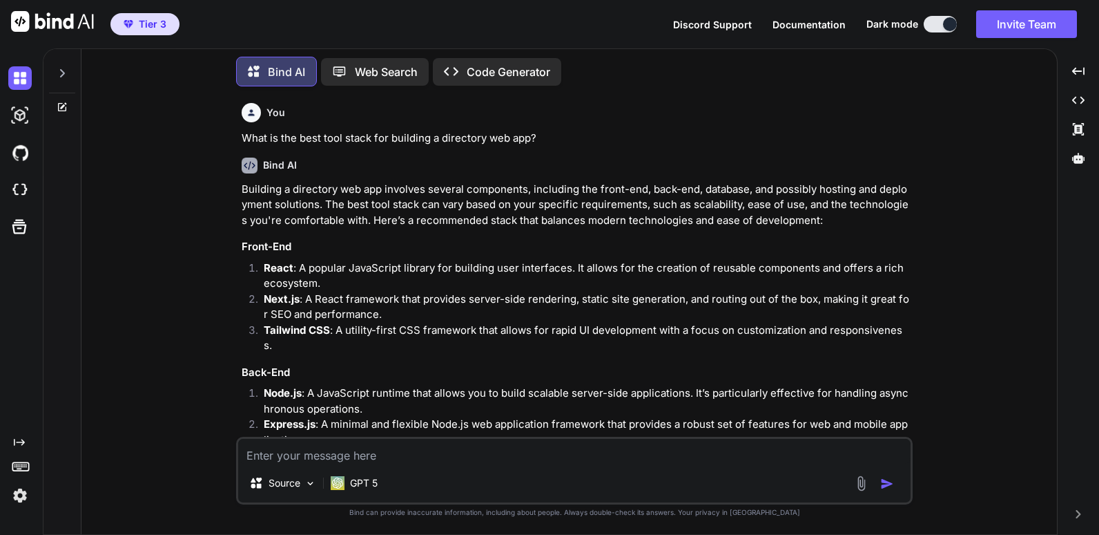
click at [17, 495] on img at bounding box center [19, 494] width 23 height 23
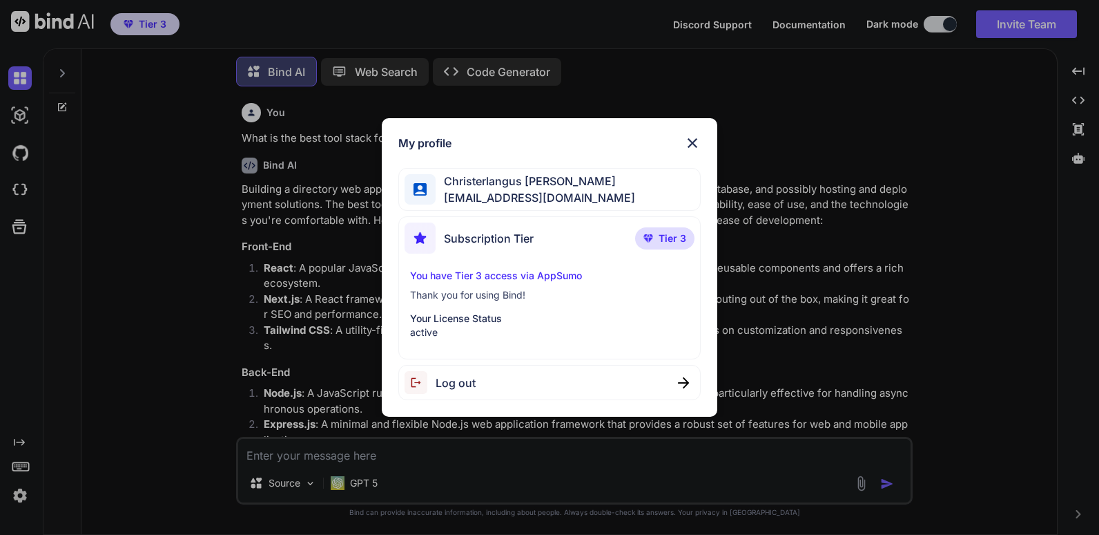
click at [146, 115] on div "My profile Christerlangus [PERSON_NAME] [EMAIL_ADDRESS][DOMAIN_NAME] Subscripti…" at bounding box center [549, 267] width 1099 height 535
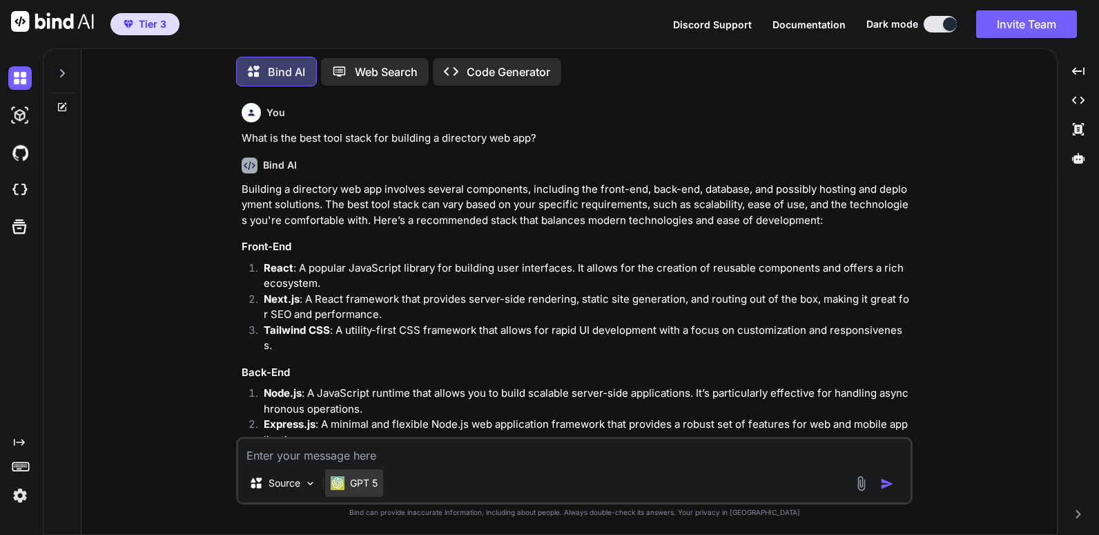
click at [365, 481] on p "GPT 5" at bounding box center [364, 483] width 28 height 14
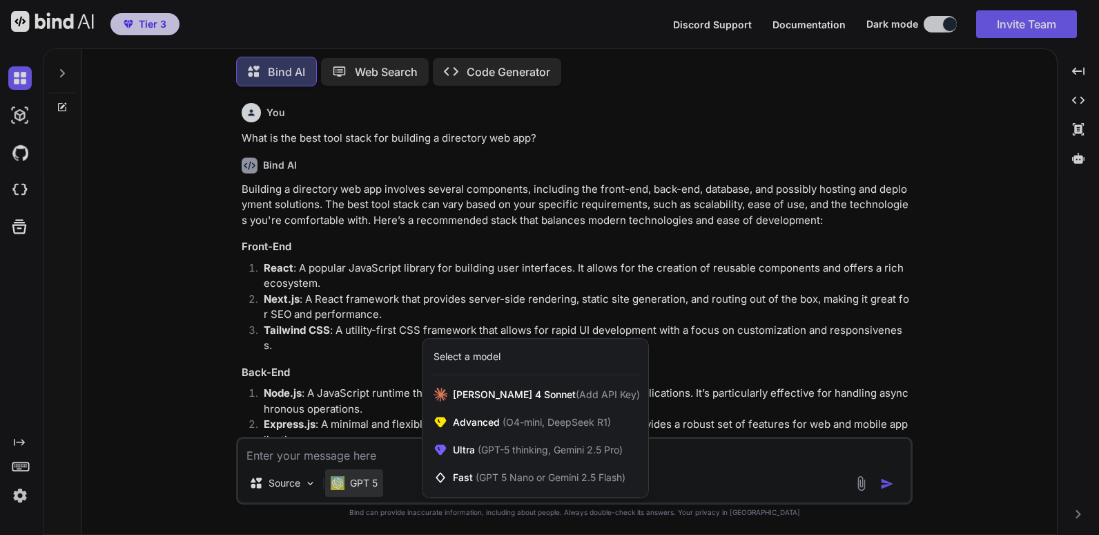
click at [387, 456] on div at bounding box center [549, 267] width 1099 height 535
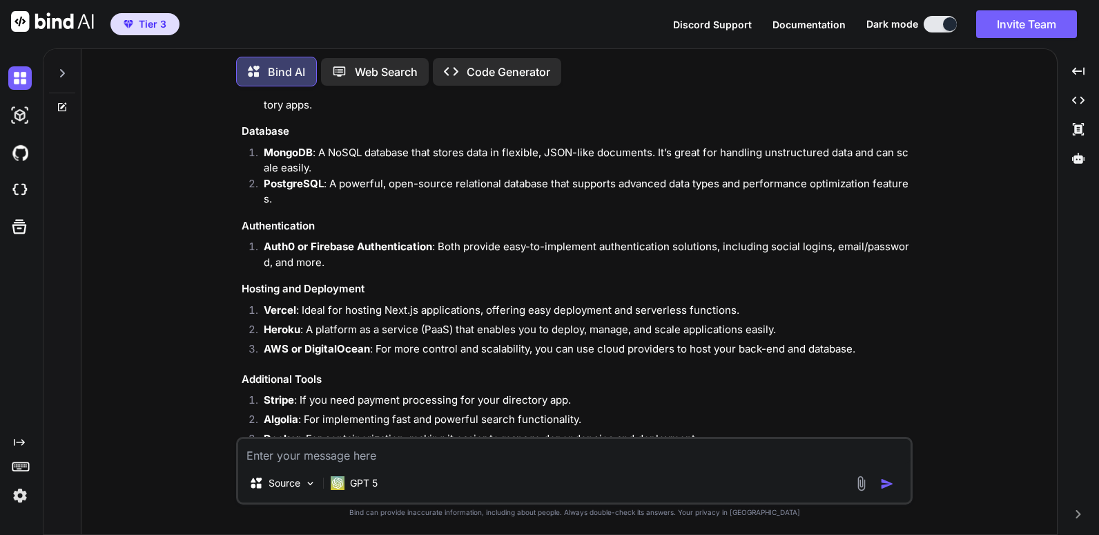
scroll to position [457, 0]
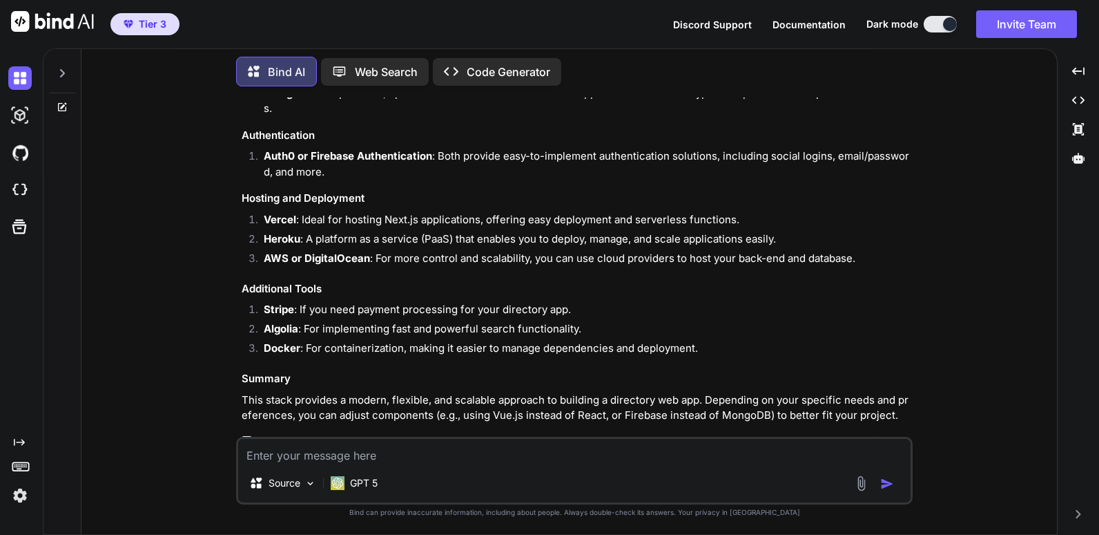
click at [64, 68] on icon at bounding box center [62, 73] width 11 height 11
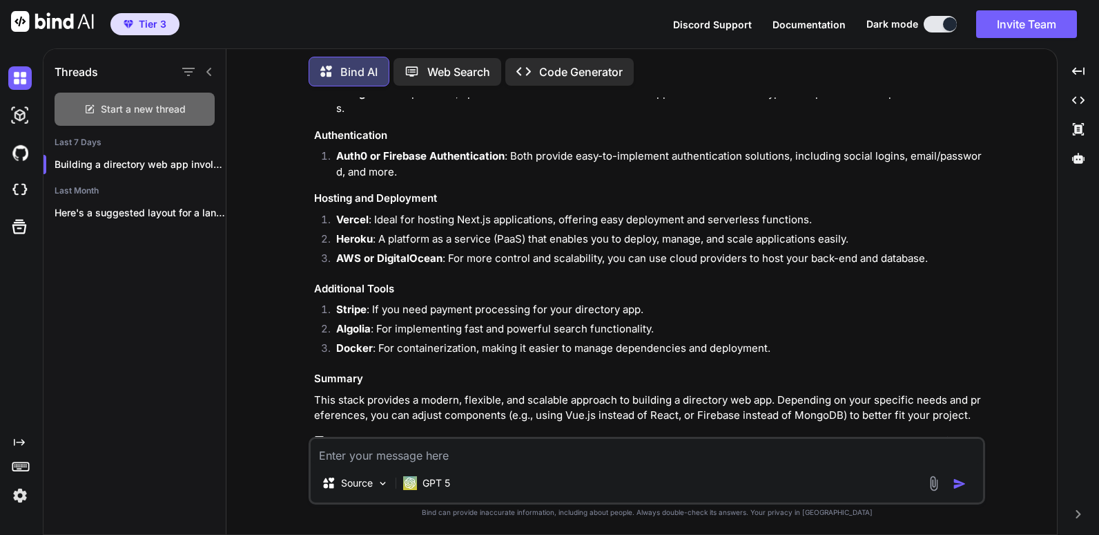
click at [127, 106] on span "Start a new thread" at bounding box center [143, 109] width 85 height 14
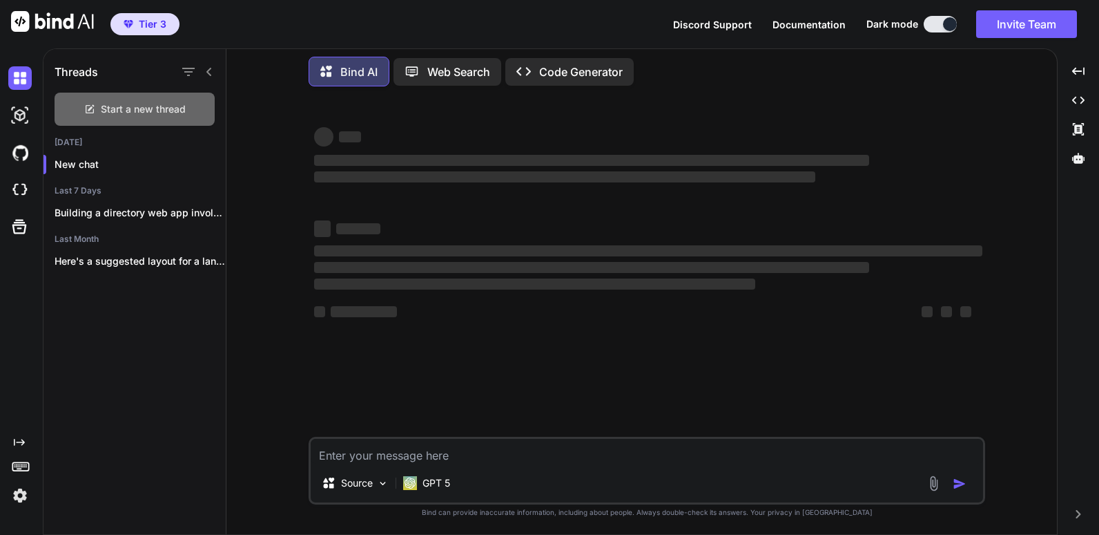
scroll to position [0, 0]
type textarea "x"
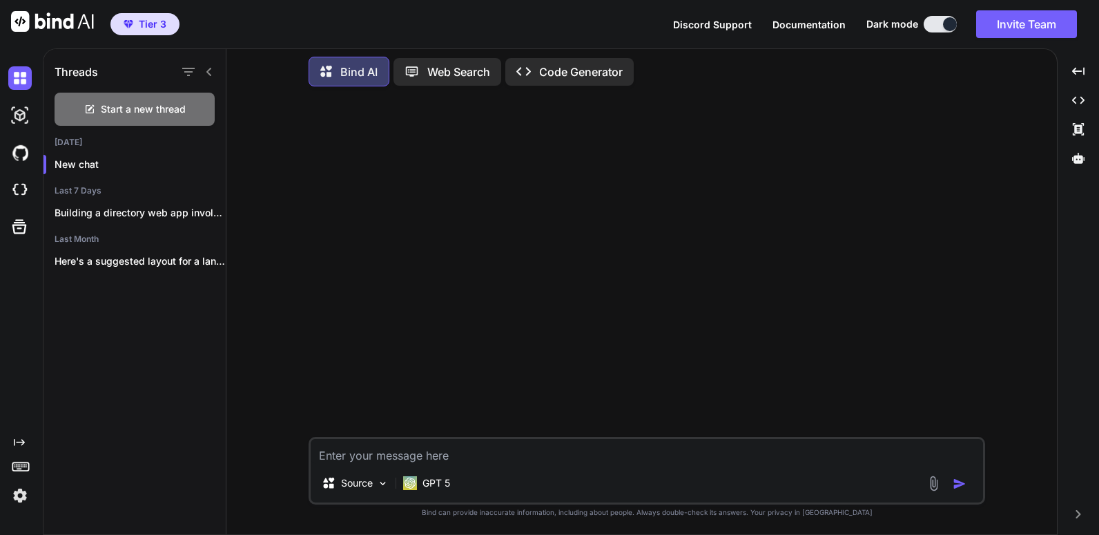
click at [331, 454] on textarea at bounding box center [647, 451] width 673 height 25
type textarea "W"
type textarea "x"
type textarea "Wh"
type textarea "x"
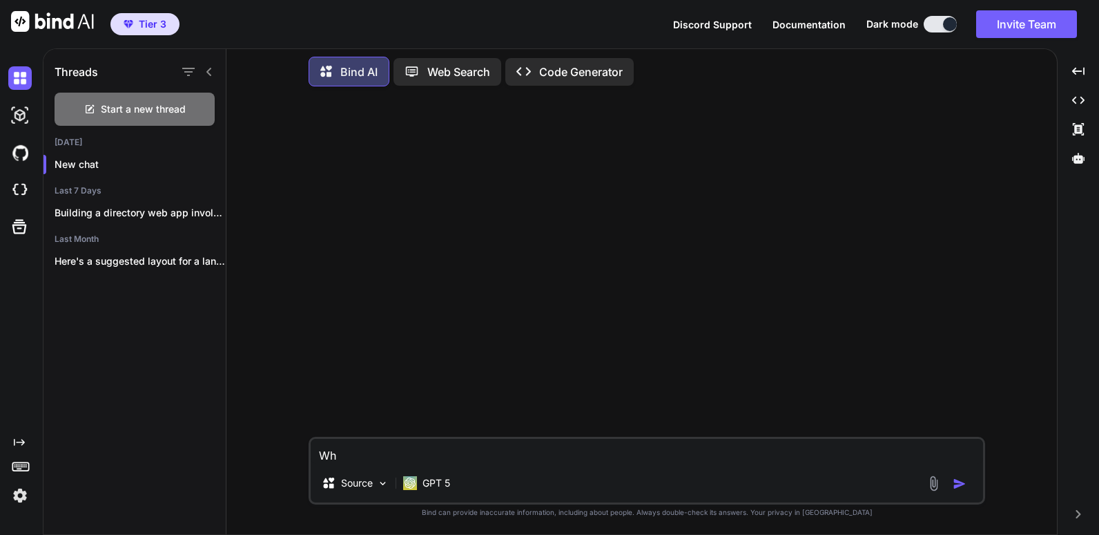
type textarea "Wha"
type textarea "x"
type textarea "What"
type textarea "x"
type textarea "What"
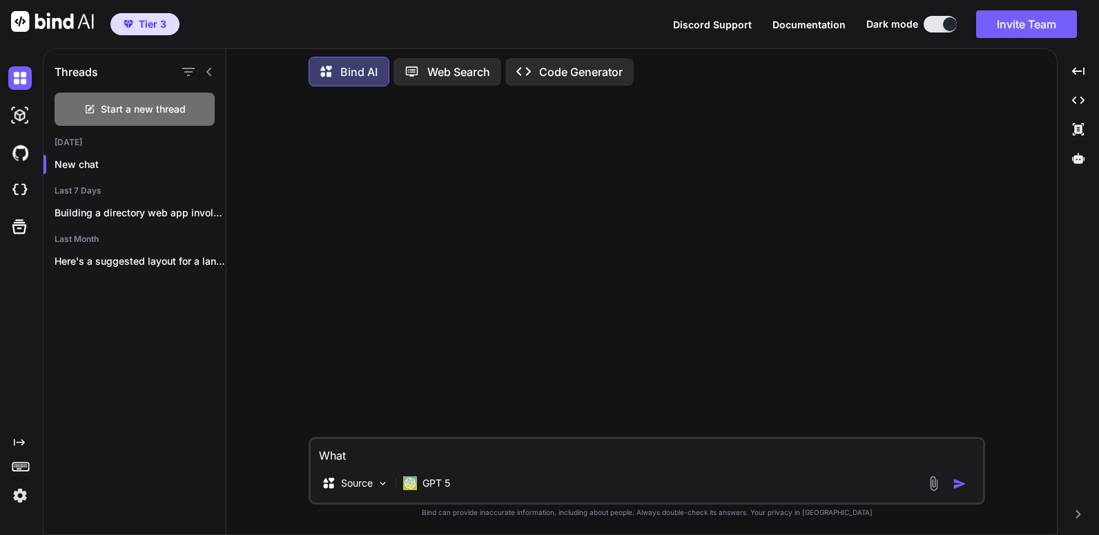
type textarea "x"
type textarea "What i"
type textarea "x"
type textarea "What is"
type textarea "x"
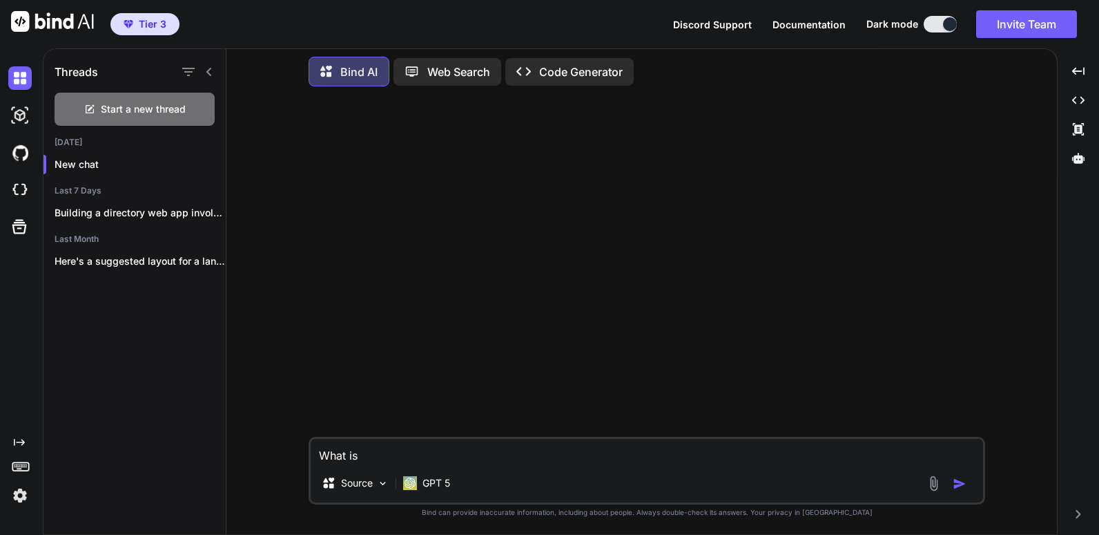
type textarea "What is"
type textarea "x"
type textarea "What is m"
type textarea "x"
type textarea "What is my"
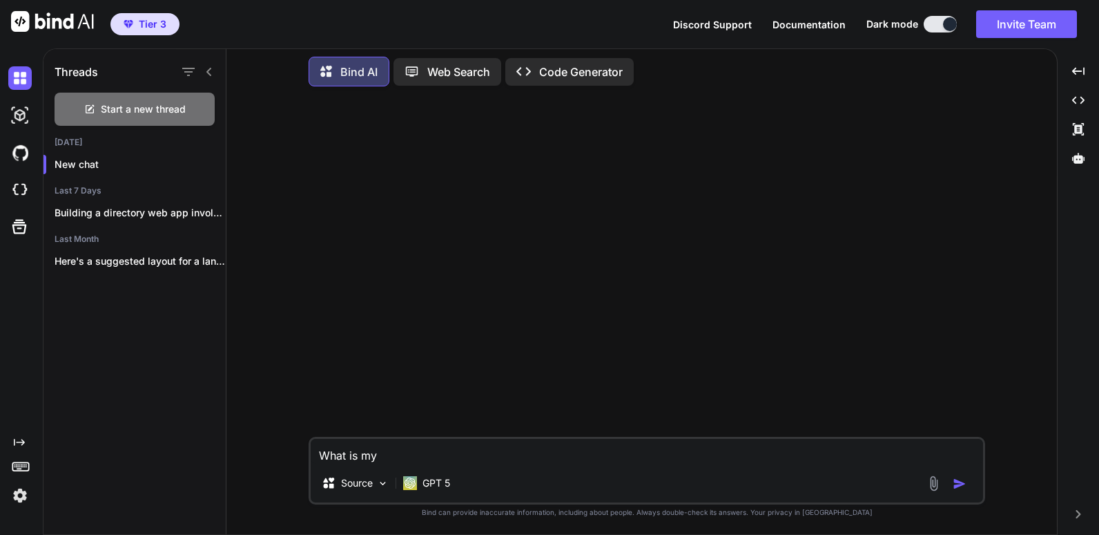
type textarea "x"
type textarea "What is my"
type textarea "x"
type textarea "What is my a"
type textarea "x"
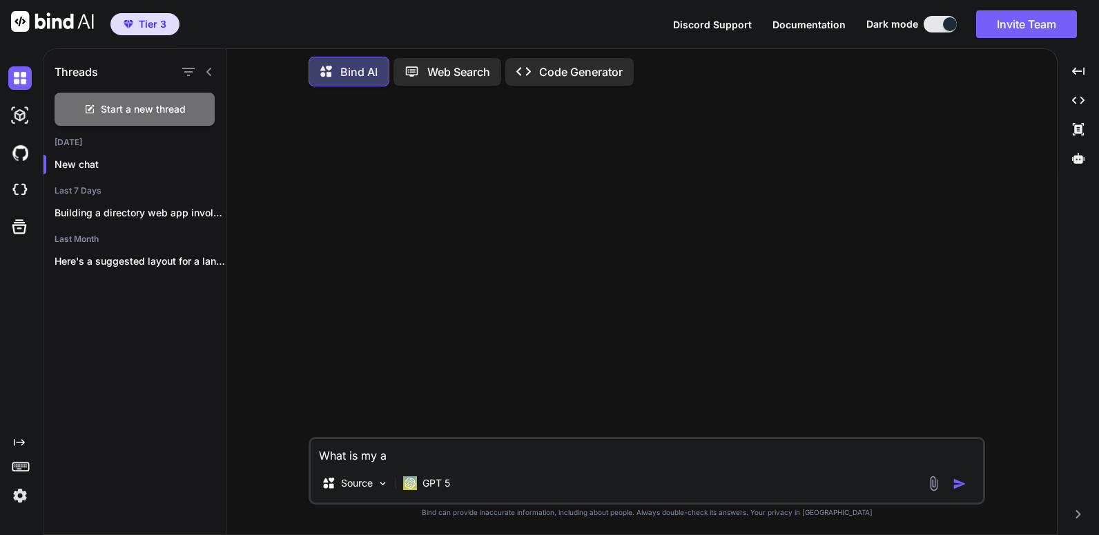
type textarea "What is my ac"
type textarea "x"
type textarea "What is my acc"
type textarea "x"
type textarea "What is my acco"
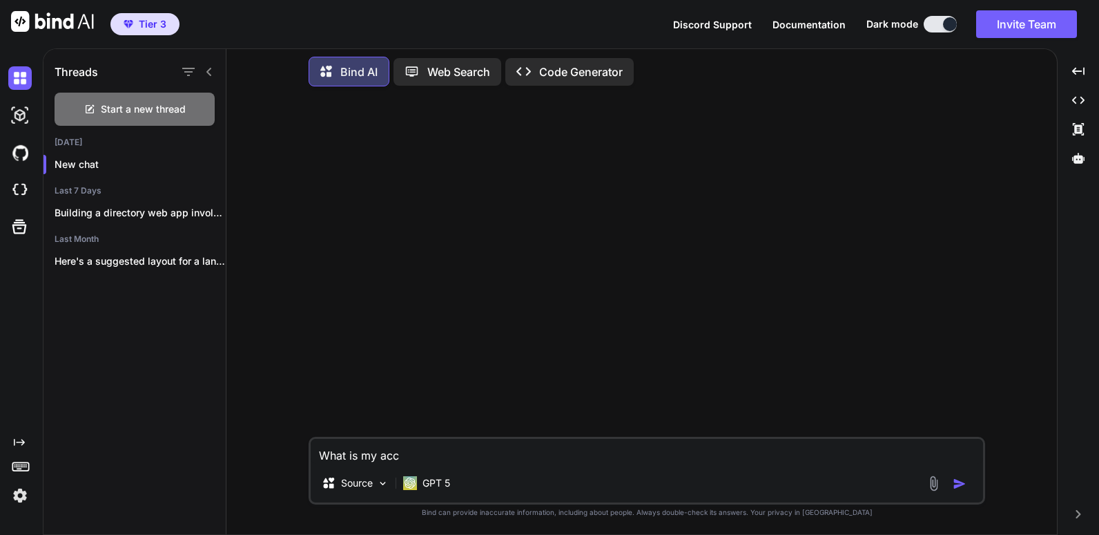
type textarea "x"
type textarea "What is my accou"
type textarea "x"
type textarea "What is my accoun"
type textarea "x"
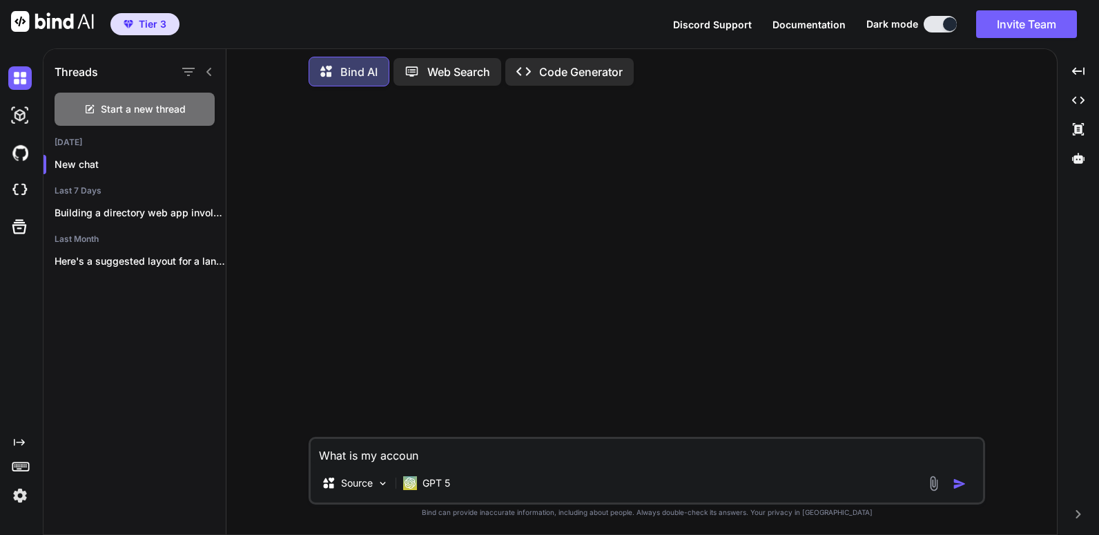
type textarea "What is my account"
type textarea "x"
type textarea "What is my account"
type textarea "x"
type textarea "What is my account u"
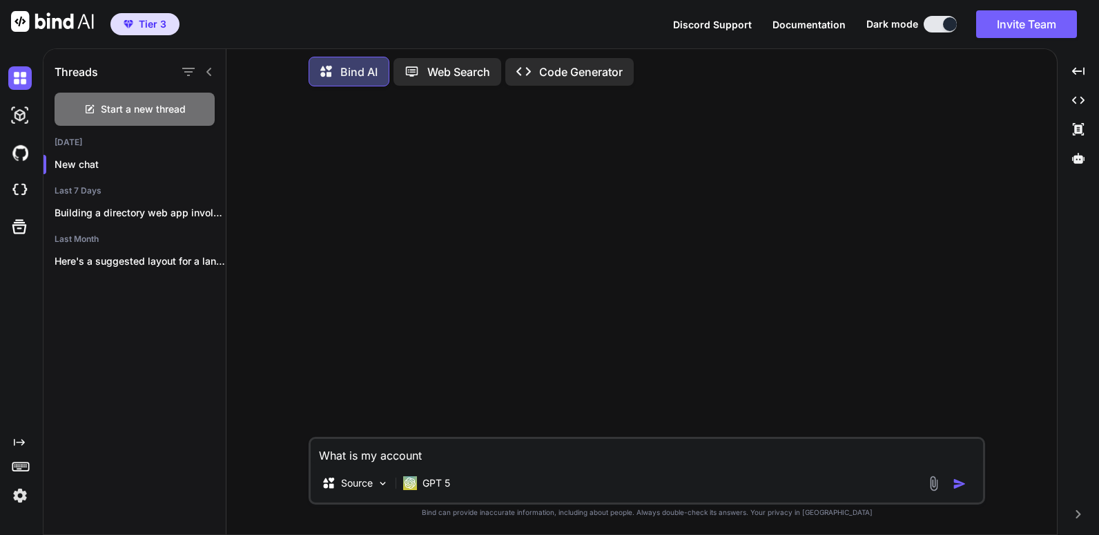
type textarea "x"
type textarea "What is my account ua"
type textarea "x"
type textarea "What is my account u"
type textarea "x"
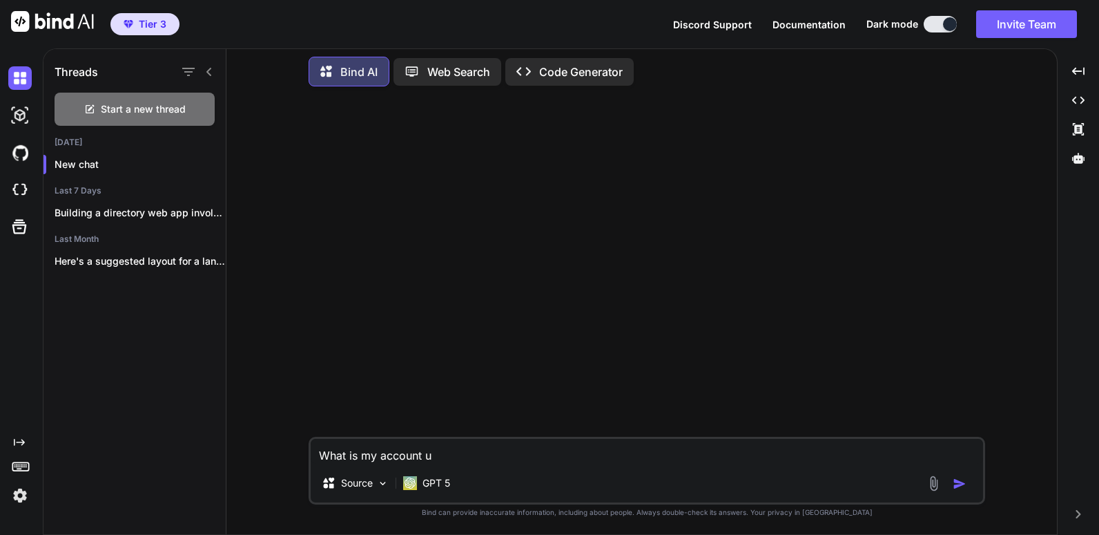
type textarea "What is my account us"
type textarea "x"
type textarea "What is my account usa"
type textarea "x"
type textarea "What is my account usag"
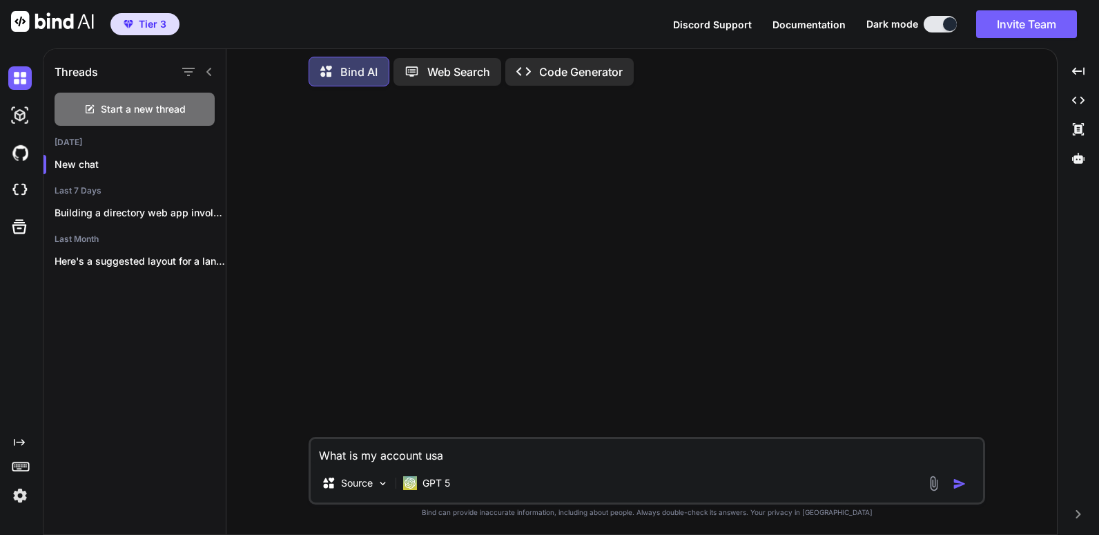
type textarea "x"
type textarea "What is my account usage"
type textarea "x"
type textarea "What is my account usage"
type textarea "x"
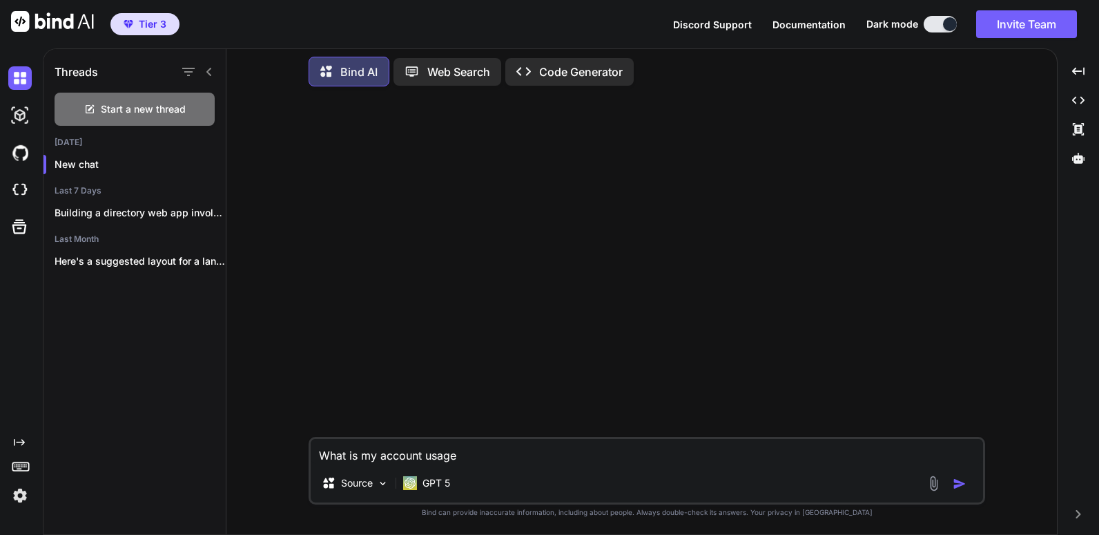
type textarea "What is my account usage c"
type textarea "x"
type textarea "What is my account usage cr"
type textarea "x"
type textarea "What is my account usage c"
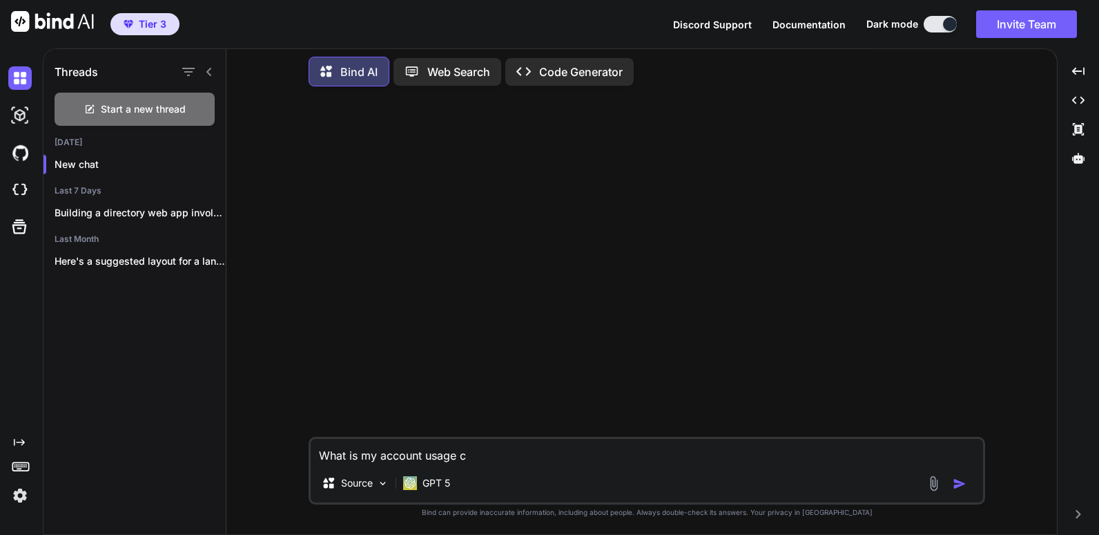
type textarea "x"
type textarea "What is my account usage"
type textarea "x"
type textarea "What is my account usage A"
type textarea "x"
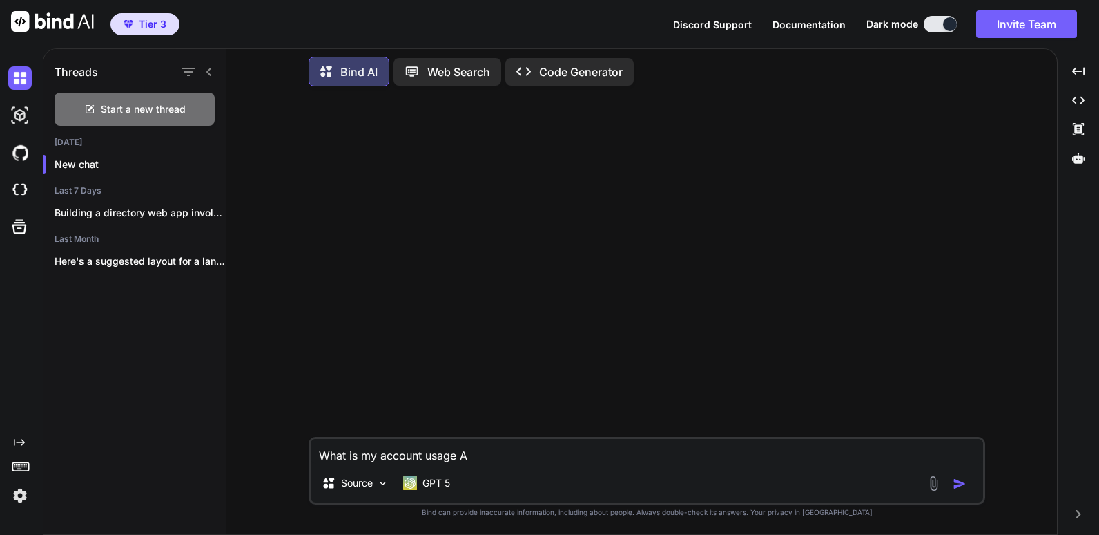
type textarea "What is my account usage AI"
type textarea "x"
type textarea "What is my account usage AI"
type textarea "x"
type textarea "What is my account usage AI c"
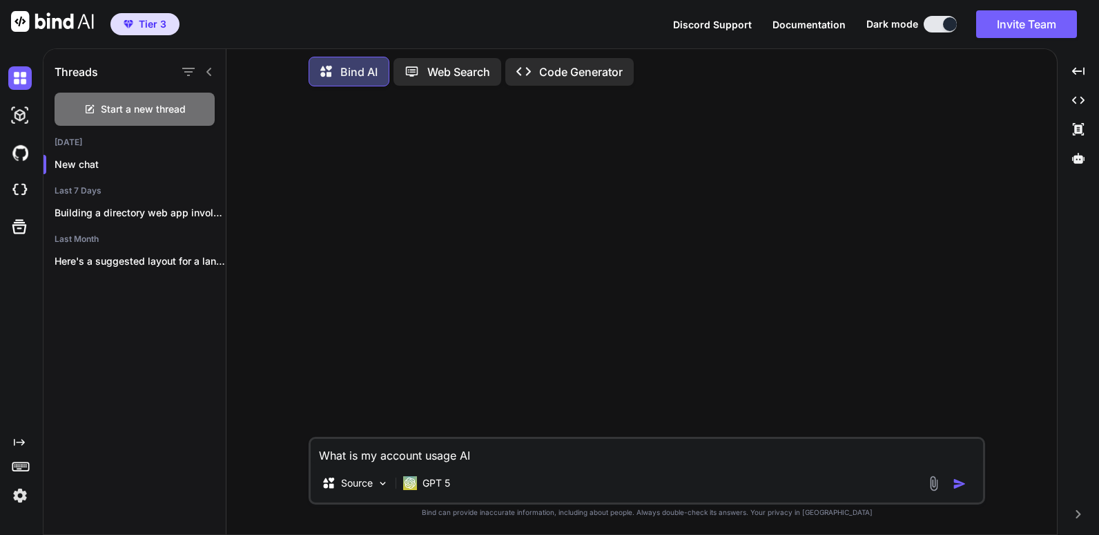
type textarea "x"
type textarea "What is my account usage AI cr"
type textarea "x"
type textarea "What is my account usage AI cre"
type textarea "x"
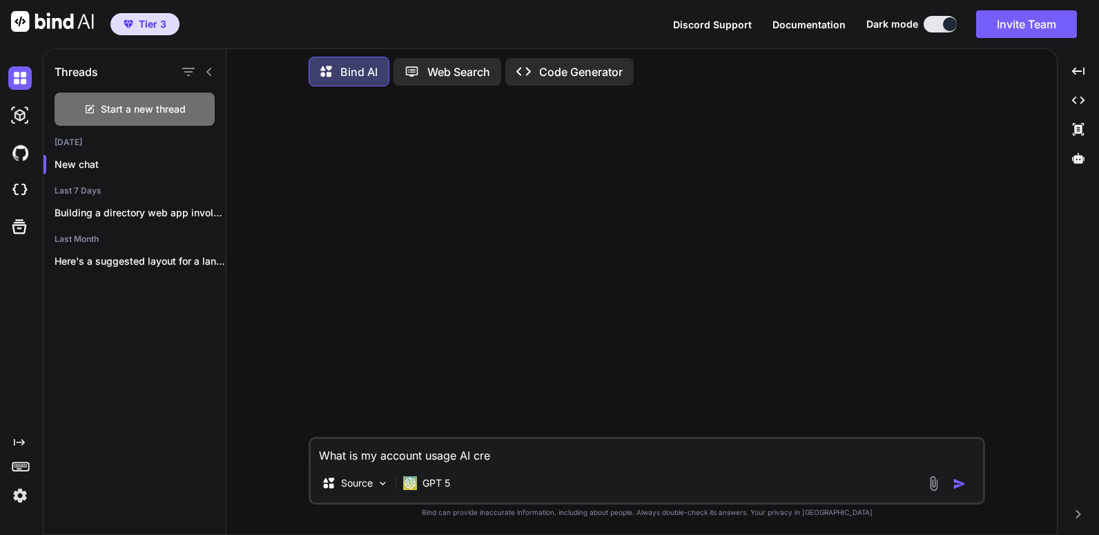
type textarea "What is my account usage AI cred"
type textarea "x"
type textarea "What is my account usage AI credi"
type textarea "x"
type textarea "What is my account usage AI credit"
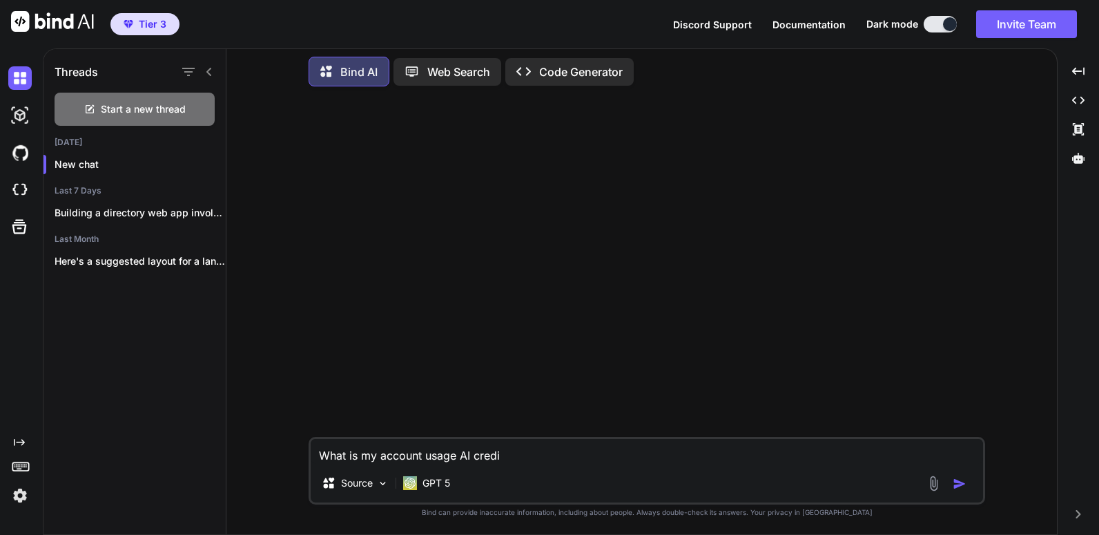
type textarea "x"
type textarea "What is my account usage AI credit"
type textarea "x"
type textarea "What is my account usage AI credit s"
type textarea "x"
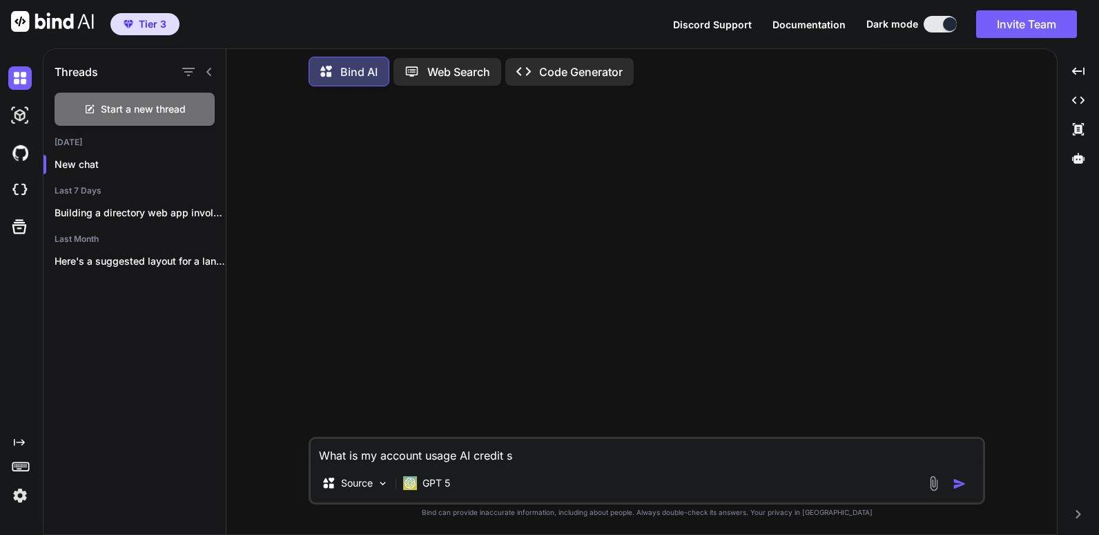
type textarea "What is my account usage AI credit so"
type textarea "x"
type textarea "What is my account usage AI credit so"
type textarea "x"
type textarea "What is my account usage AI credit so f"
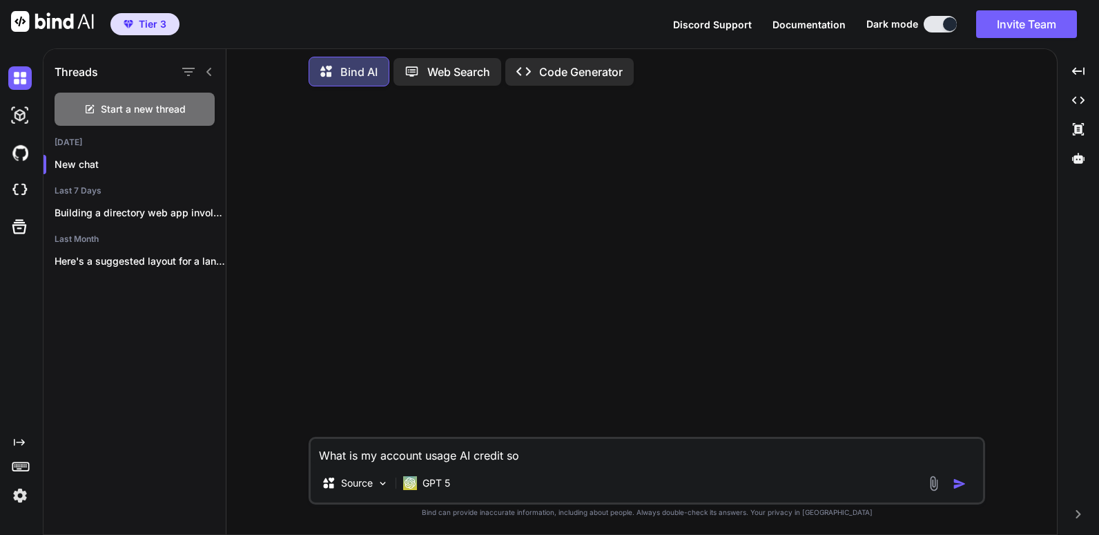
type textarea "x"
type textarea "What is my account usage AI credit so fa"
type textarea "x"
type textarea "What is my account usage AI credit so far"
type textarea "x"
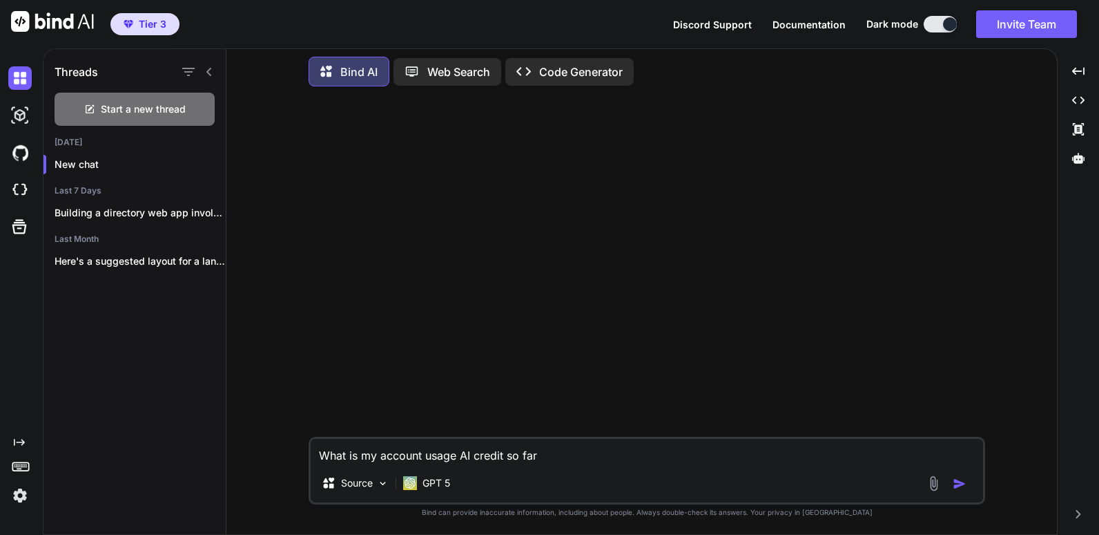
type textarea "What is my account usage AI credit so far?"
type textarea "x"
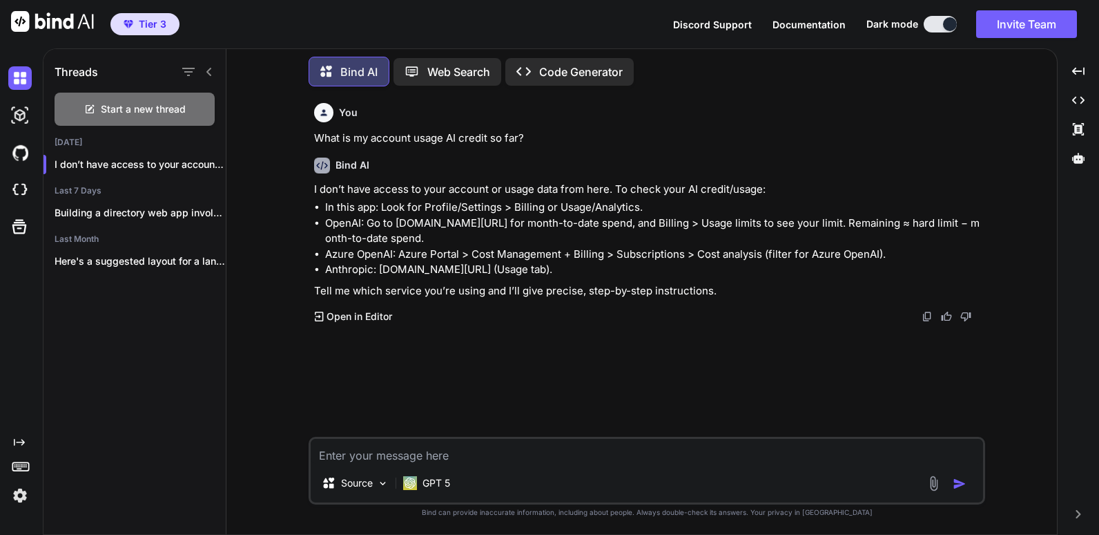
click at [23, 494] on img at bounding box center [19, 494] width 23 height 23
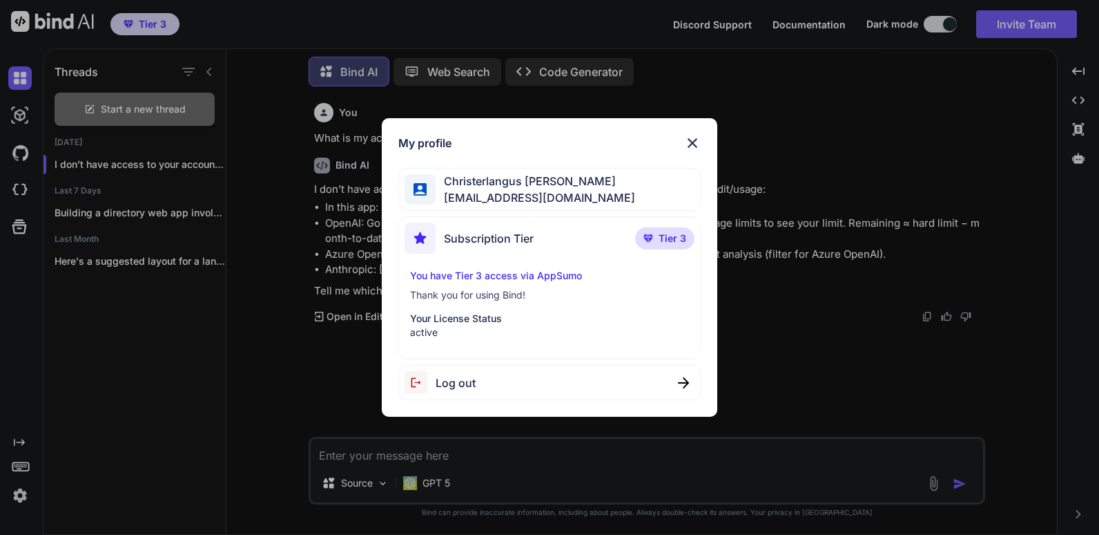
click at [469, 183] on span "Christerlangus Melchor" at bounding box center [536, 181] width 200 height 17
click at [466, 236] on span "Subscription Tier" at bounding box center [489, 238] width 90 height 17
click at [669, 236] on span "Tier 3" at bounding box center [673, 238] width 28 height 14
click at [468, 317] on p "Your License Status" at bounding box center [549, 318] width 279 height 14
click at [693, 141] on img at bounding box center [692, 143] width 17 height 17
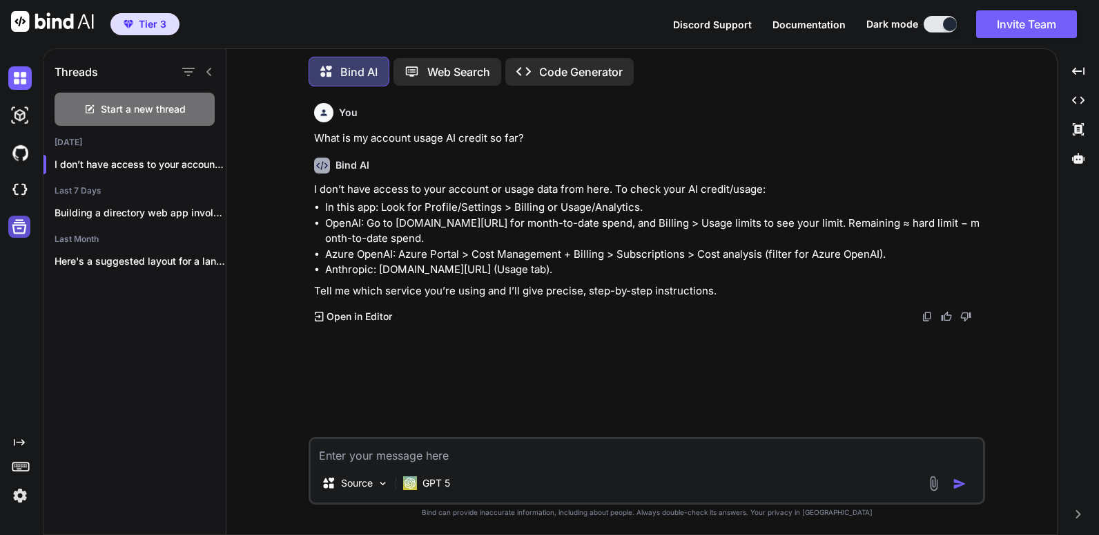
click at [18, 224] on icon at bounding box center [19, 226] width 19 height 19
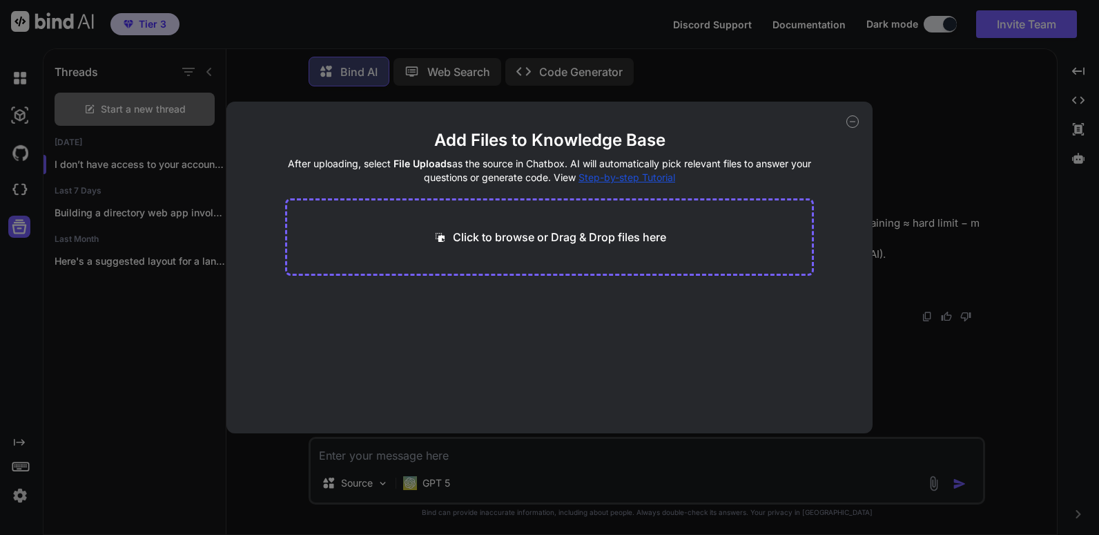
click at [858, 119] on icon at bounding box center [853, 121] width 12 height 12
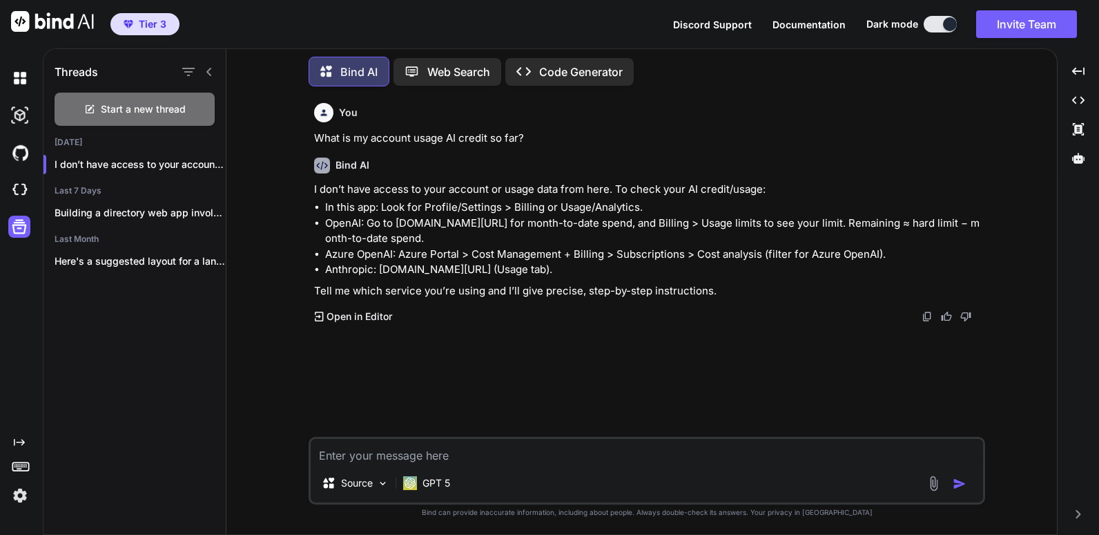
click at [19, 439] on icon "Created with Pixso." at bounding box center [19, 441] width 11 height 11
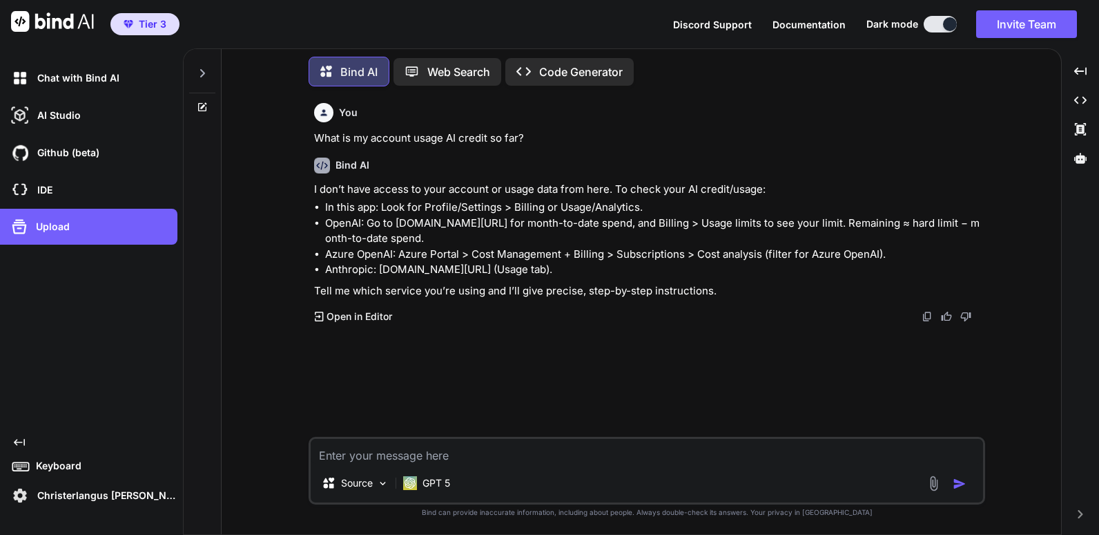
click at [20, 496] on img at bounding box center [19, 494] width 23 height 23
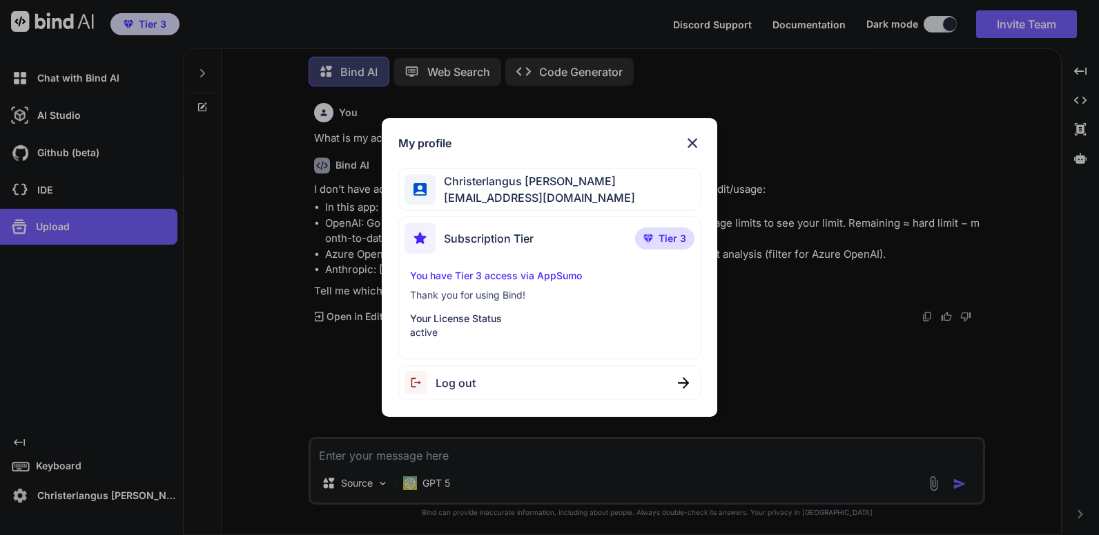
click at [692, 140] on img at bounding box center [692, 143] width 17 height 17
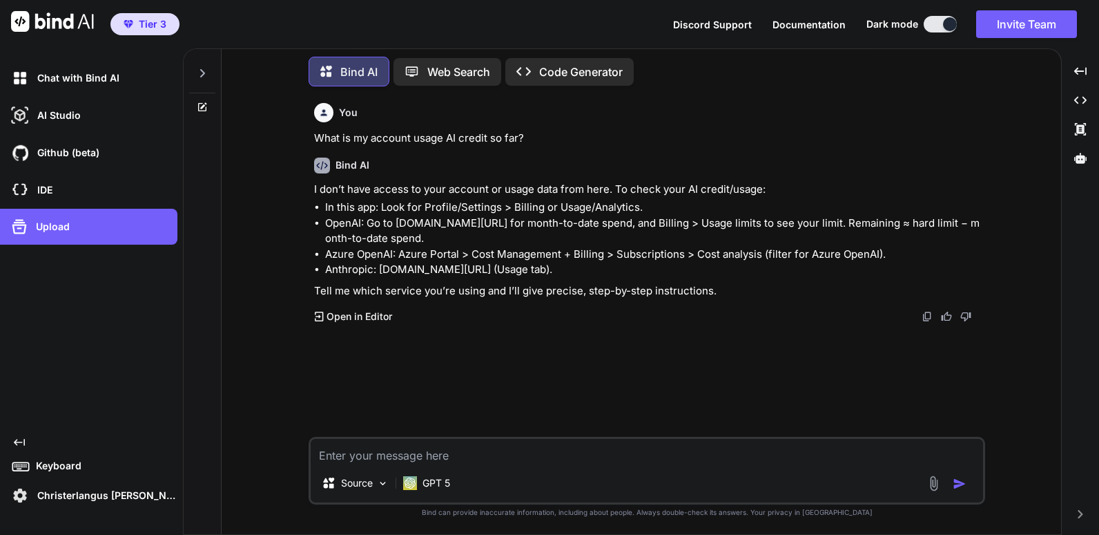
click at [19, 442] on icon at bounding box center [19, 442] width 11 height 7
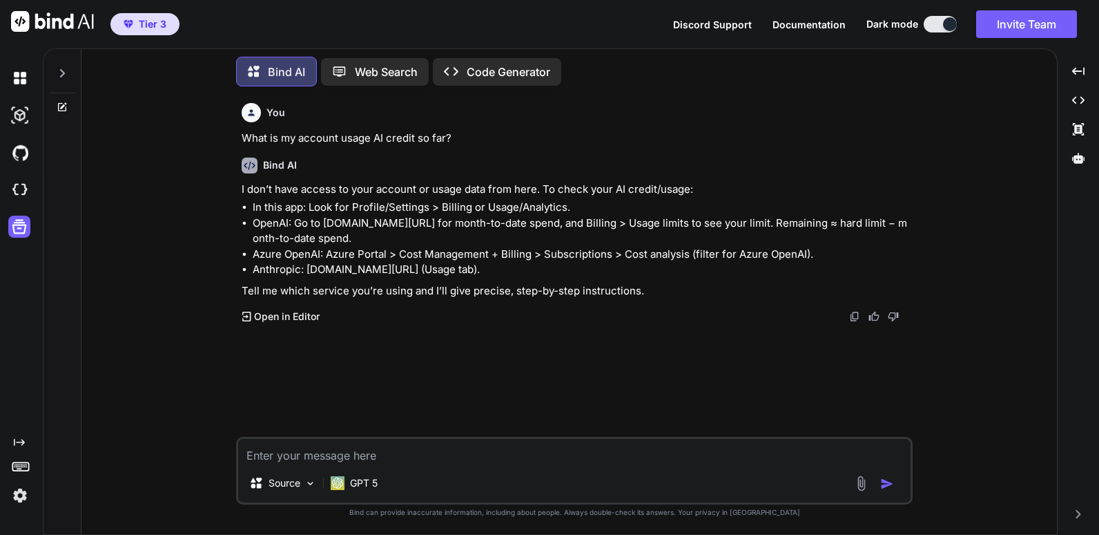
click at [71, 65] on div at bounding box center [62, 70] width 26 height 48
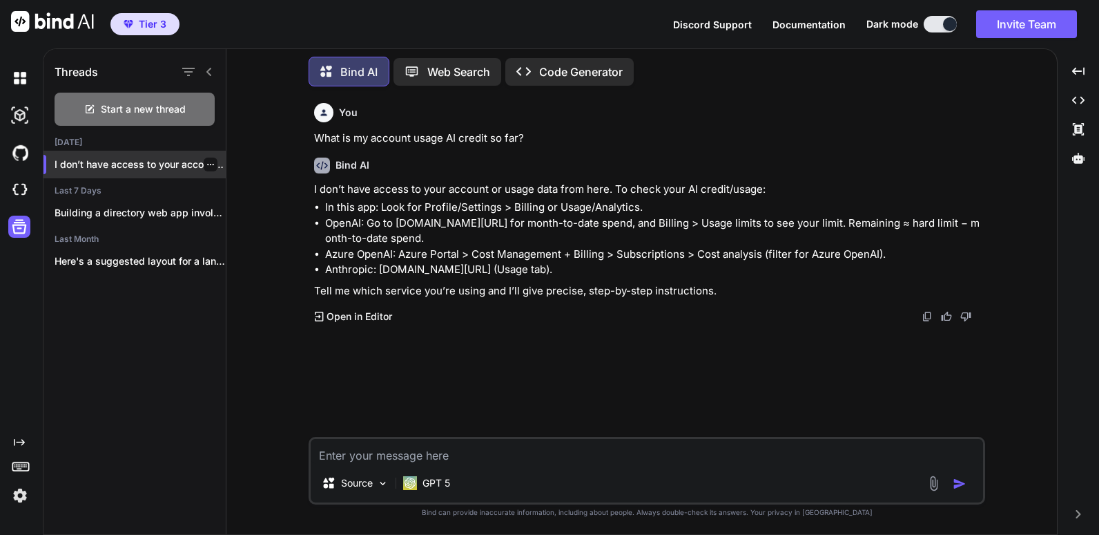
click at [213, 162] on p "I don’t have access to your account or u..." at bounding box center [140, 164] width 171 height 14
click at [215, 162] on p "I don’t have access to your account or u..." at bounding box center [140, 164] width 171 height 14
click at [207, 164] on icon "button" at bounding box center [210, 164] width 7 height 1
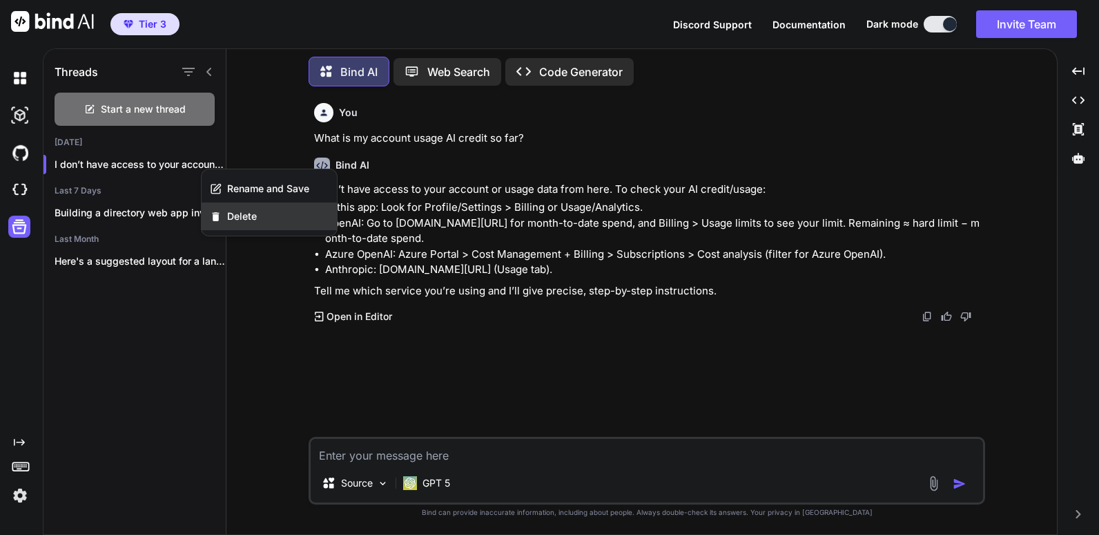
click at [244, 215] on span "Delete" at bounding box center [242, 216] width 30 height 14
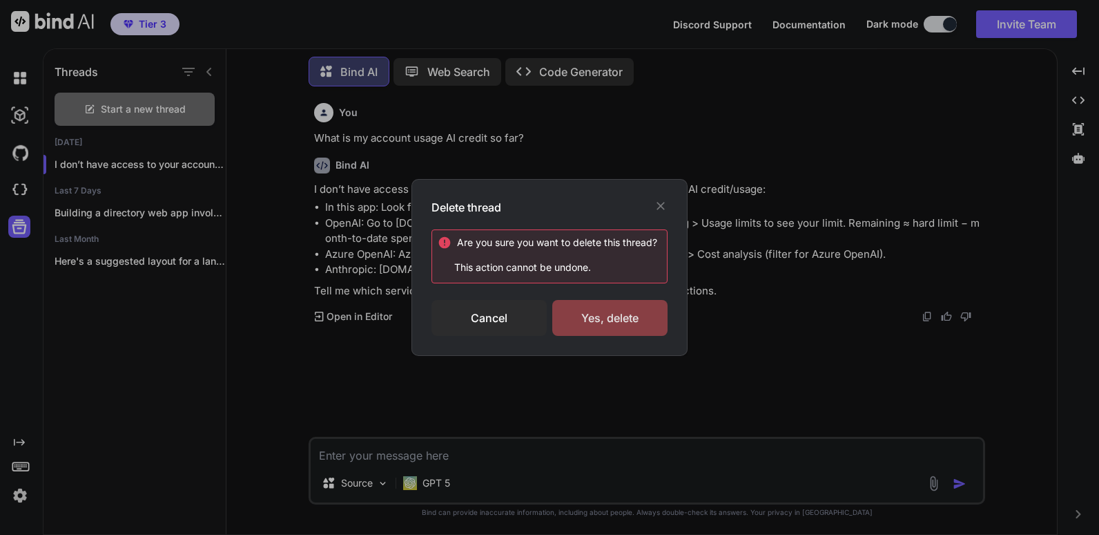
click at [610, 322] on div "Yes, delete" at bounding box center [610, 318] width 115 height 36
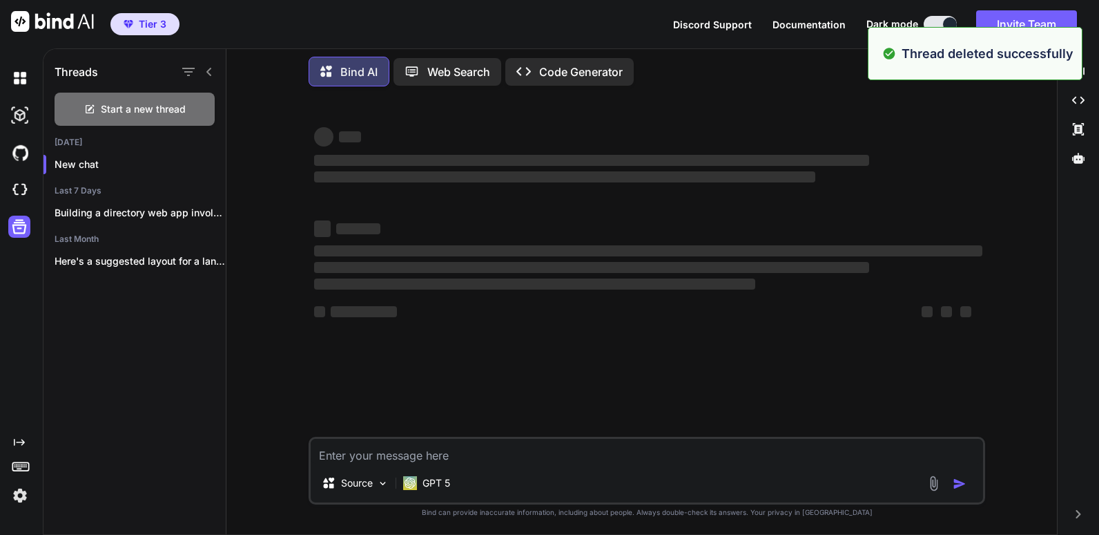
type textarea "x"
